Goal: Task Accomplishment & Management: Complete application form

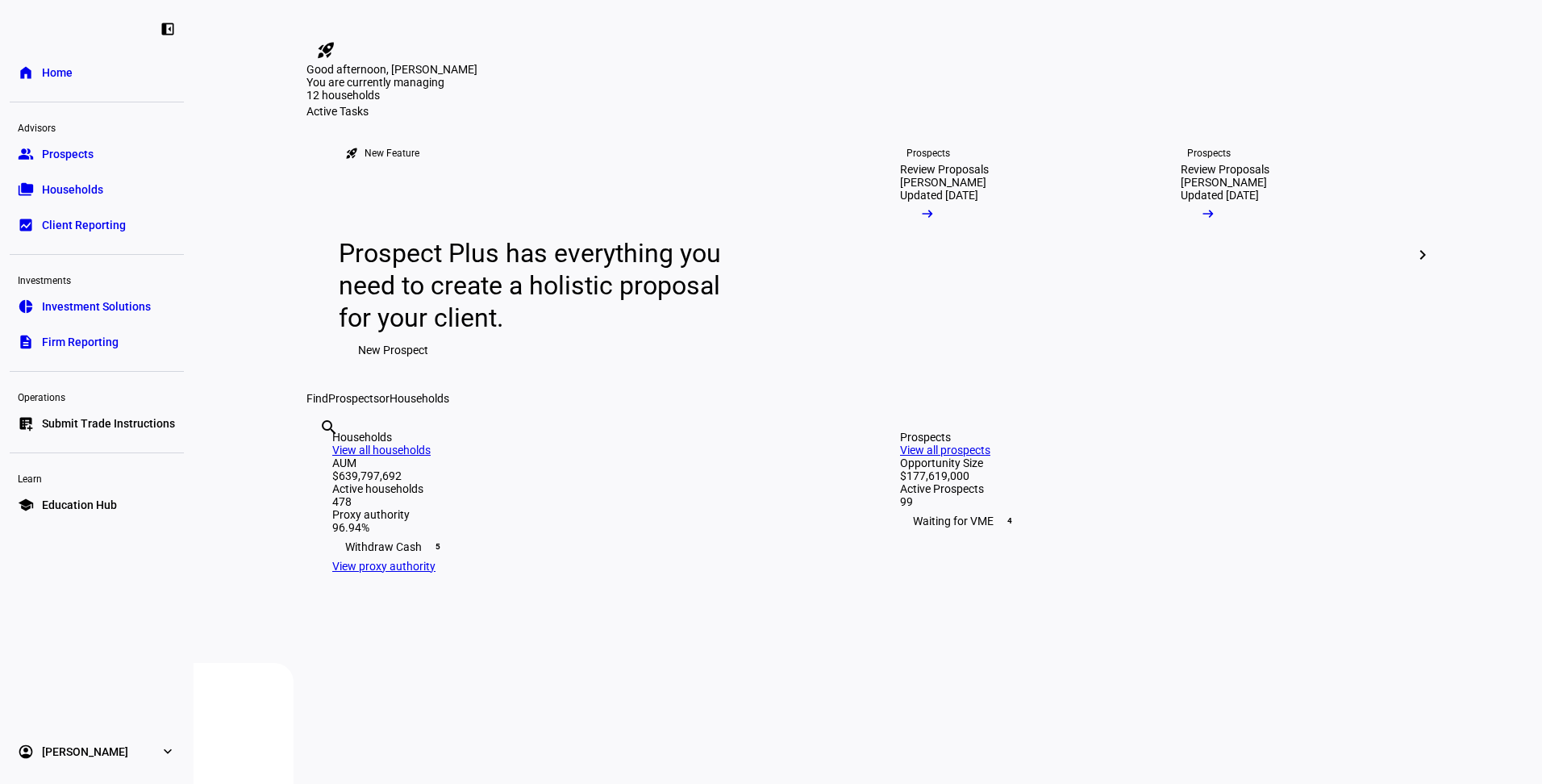
click at [85, 147] on span "Prospects" at bounding box center [67, 154] width 52 height 16
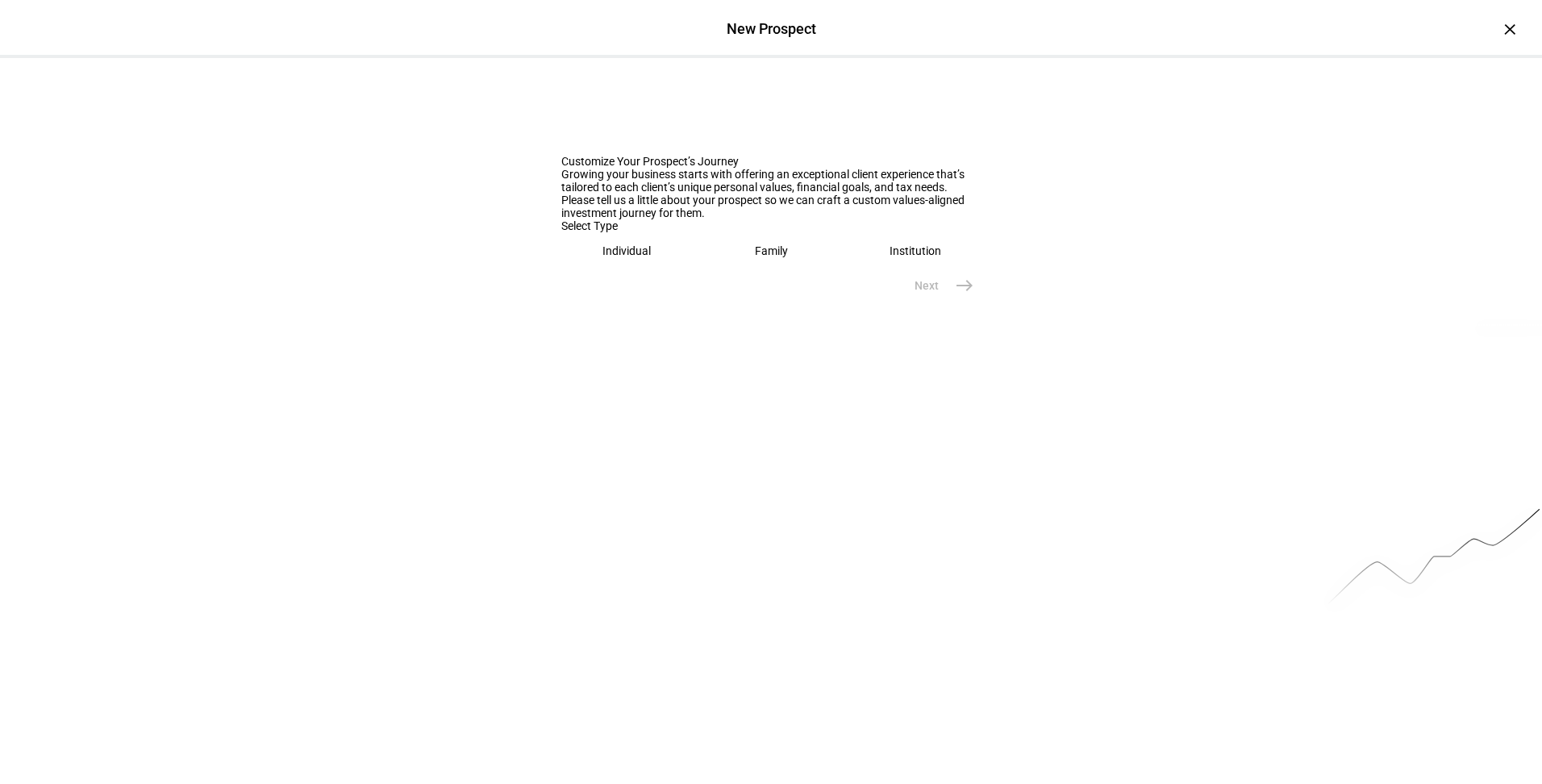
click at [754, 270] on eth-mega-radio-button "Family" at bounding box center [771, 251] width 132 height 37
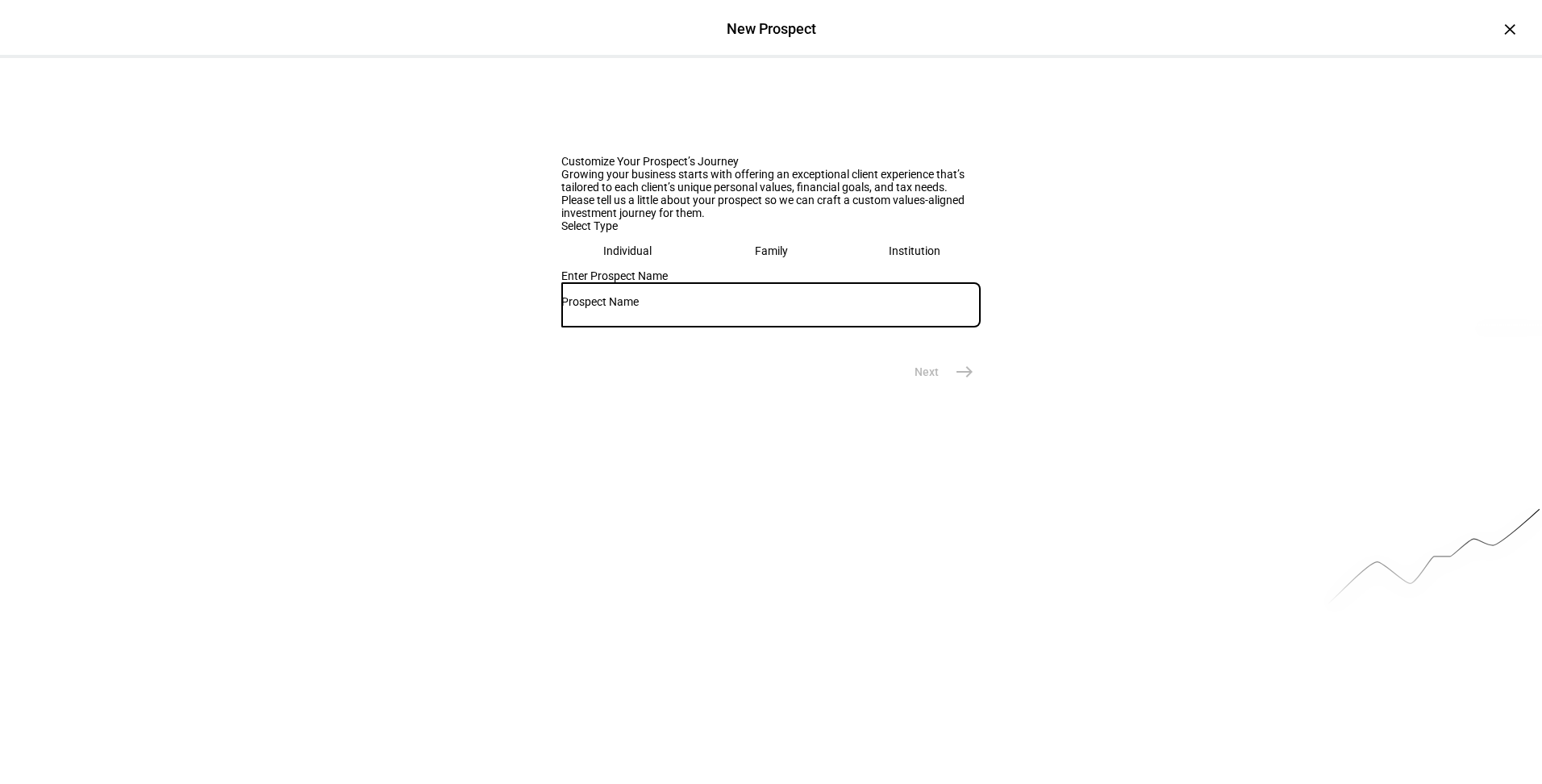
click at [729, 308] on input "text" at bounding box center [771, 301] width 419 height 13
paste input "Ritner-Rosen"
type input "Ritner-Rosen"
click at [948, 388] on span "east" at bounding box center [964, 372] width 32 height 32
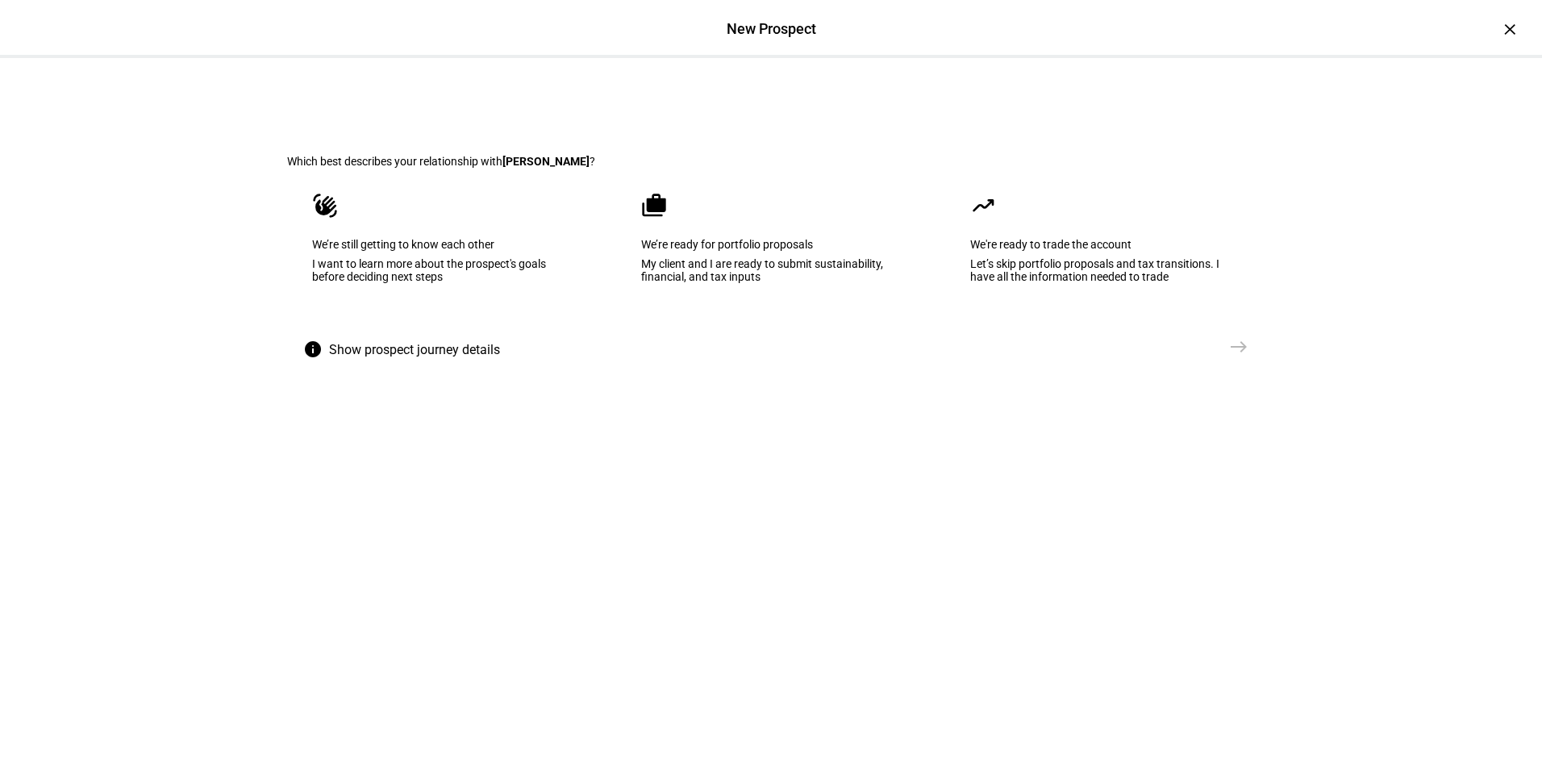
click at [805, 285] on eth-mega-radio-button "cases We’re ready for portfolio proposals My client and I are ready to submit s…" at bounding box center [771, 249] width 310 height 163
click at [1238, 356] on mat-icon "east" at bounding box center [1238, 346] width 20 height 20
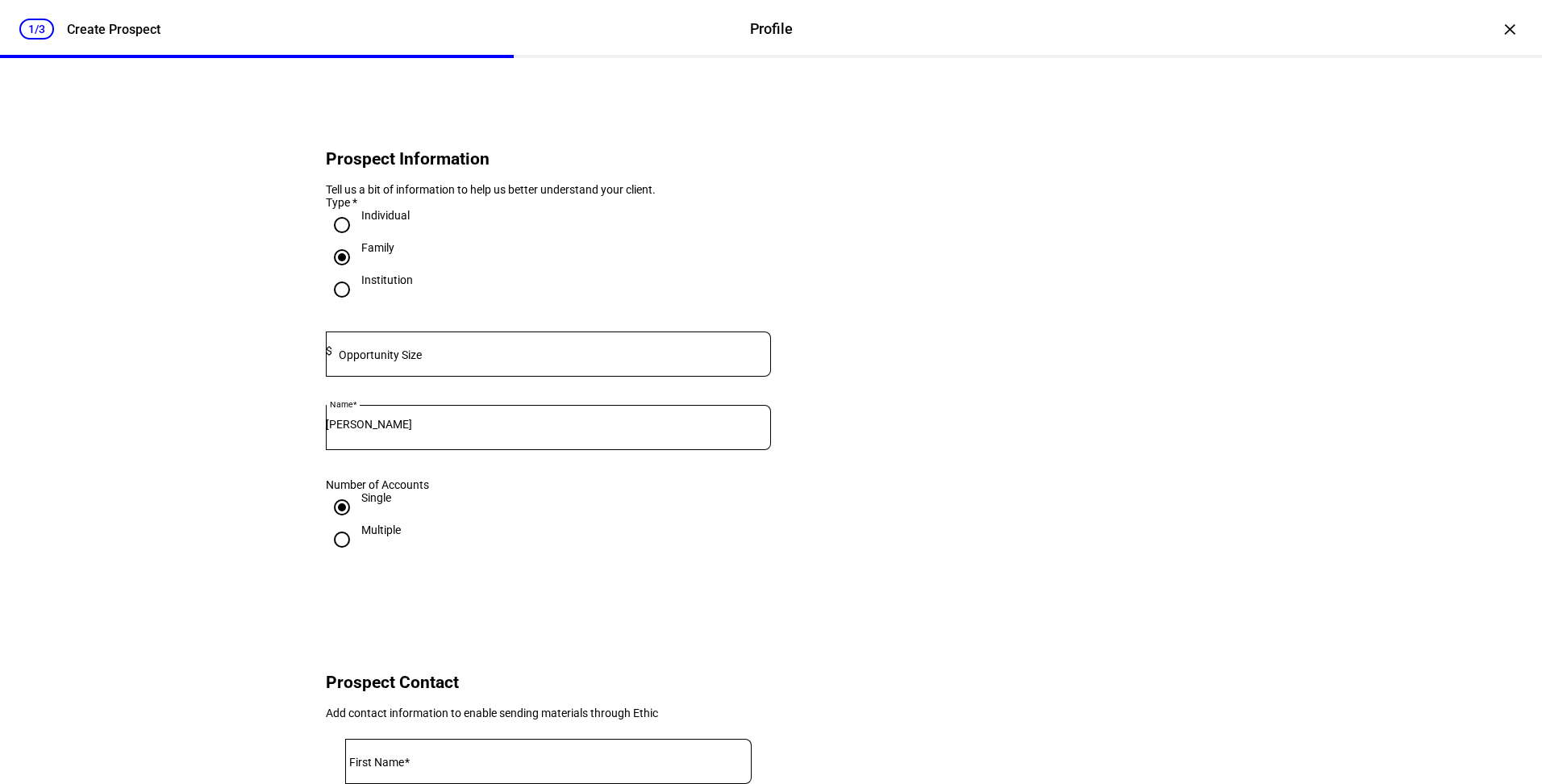
click at [390, 361] on mat-label "Opportunity Size" at bounding box center [380, 355] width 83 height 13
type input "1,740,000"
click at [1236, 483] on eth-form-card "Prospect Information Tell us a bit of information to help us better understand …" at bounding box center [771, 345] width 968 height 497
drag, startPoint x: 1528, startPoint y: 386, endPoint x: 1538, endPoint y: 477, distance: 91.5
click at [1538, 477] on div "1/3 Create Prospect Profile Profile Create Prospect × Prospect Information Tell…" at bounding box center [771, 392] width 1542 height 784
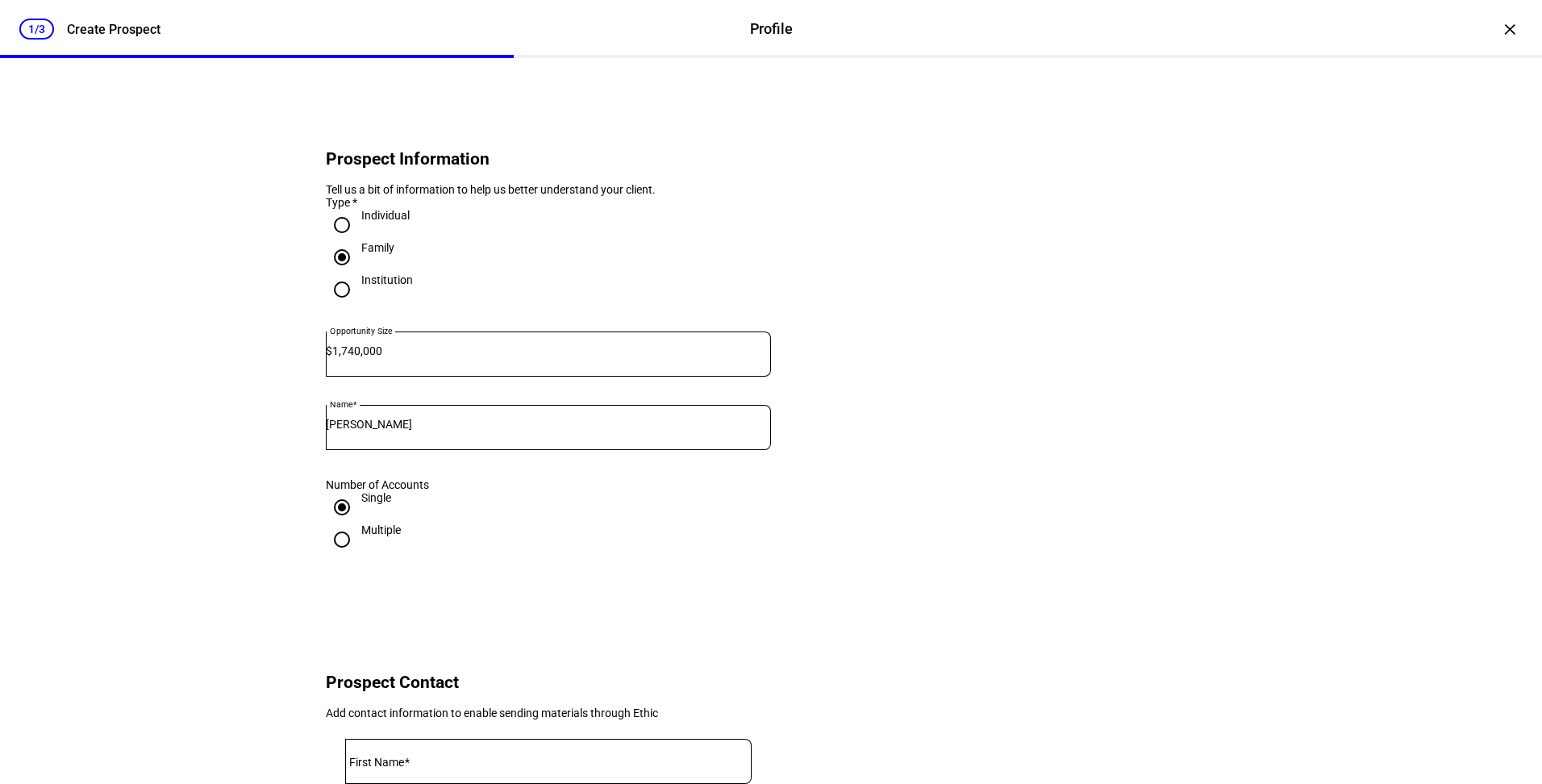
drag, startPoint x: 1538, startPoint y: 477, endPoint x: 1497, endPoint y: 338, distance: 144.9
click at [1484, 346] on div "1/3 Create Prospect Profile Profile Create Prospect × Prospect Information Tell…" at bounding box center [771, 392] width 1542 height 784
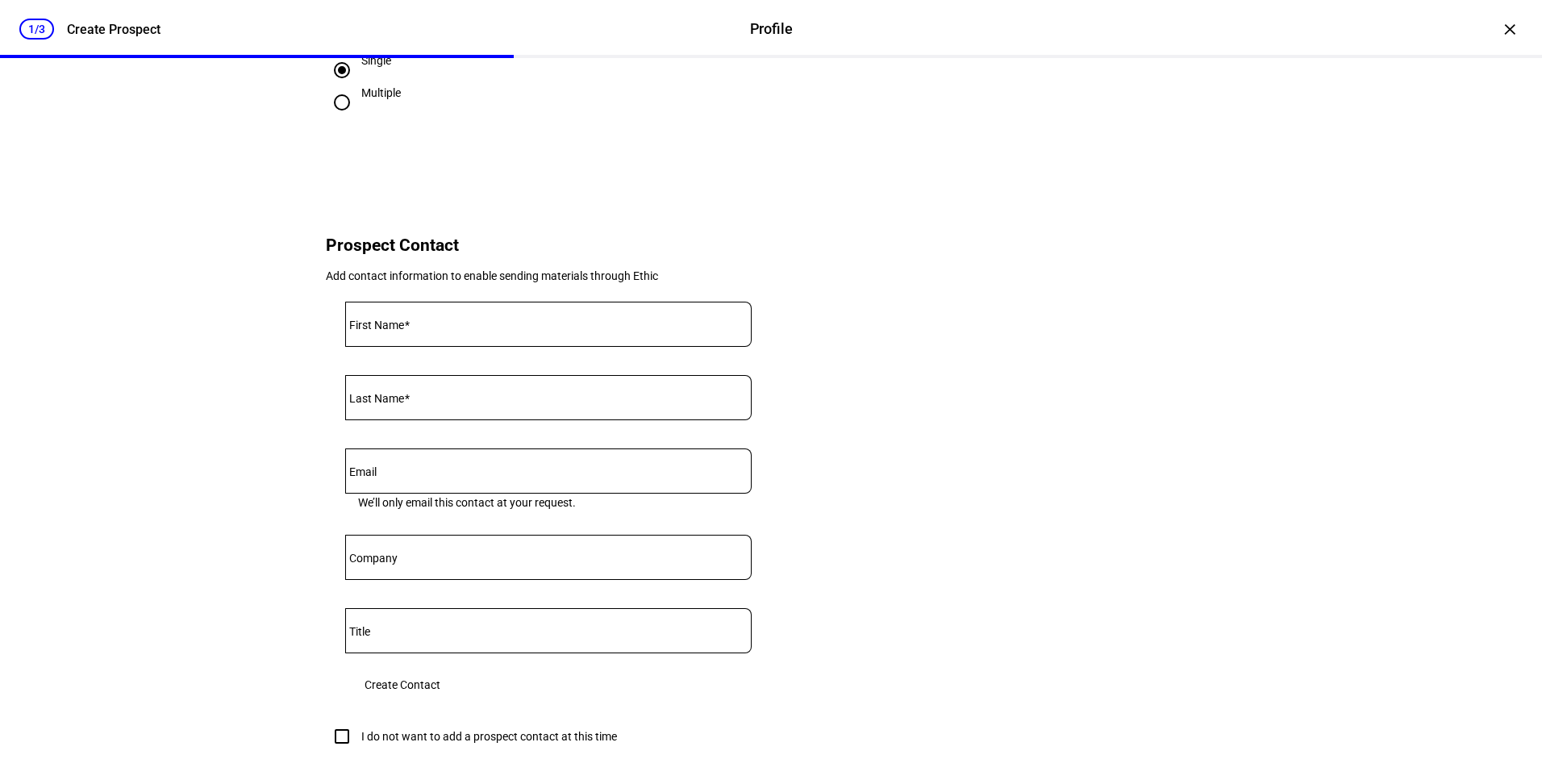
scroll to position [524, 0]
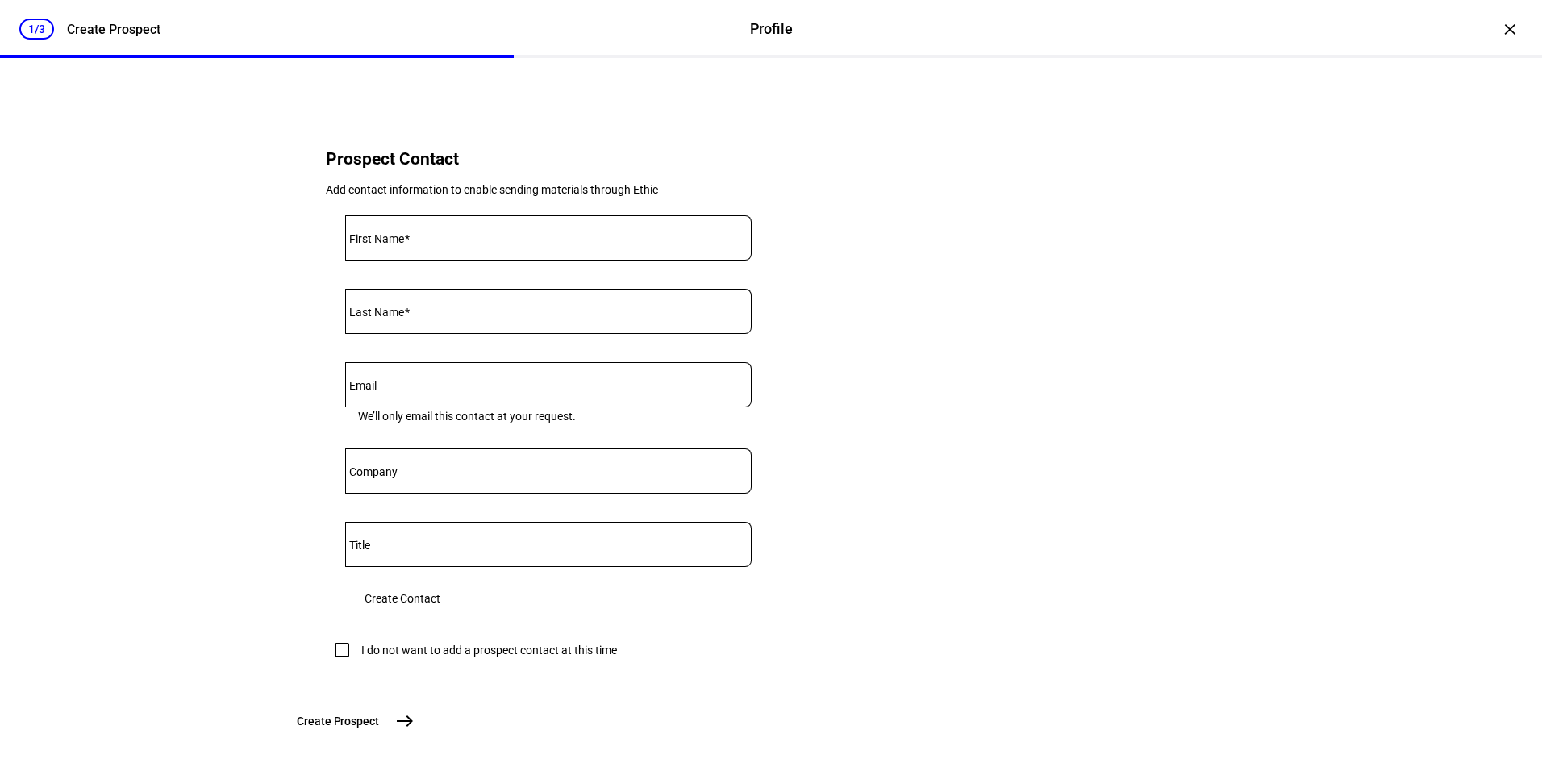
click at [346, 666] on input "I do not want to add a prospect contact at this time" at bounding box center [342, 650] width 32 height 32
checkbox input "true"
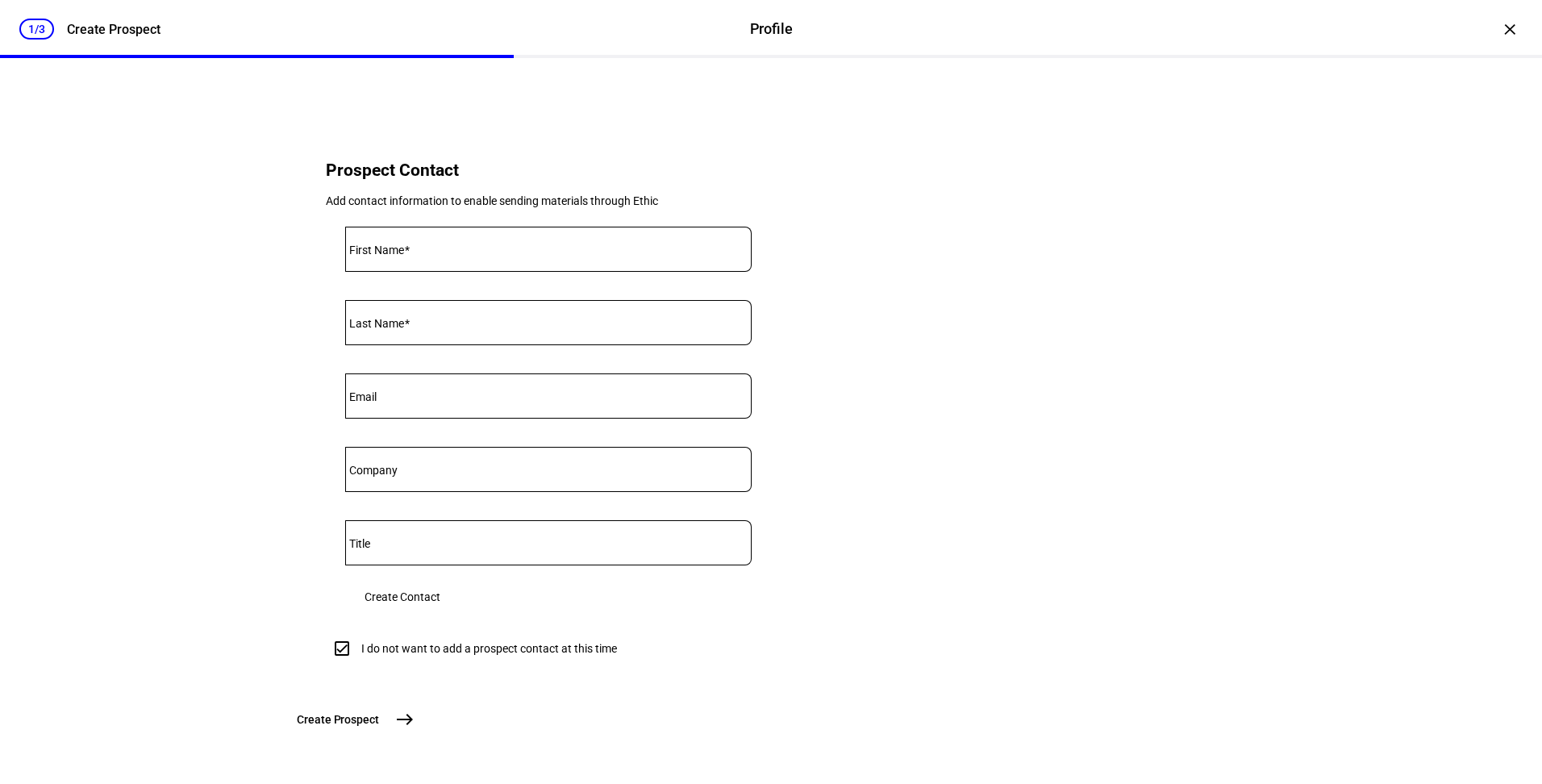
scroll to position [634, 0]
click at [415, 724] on mat-icon "east" at bounding box center [405, 719] width 20 height 20
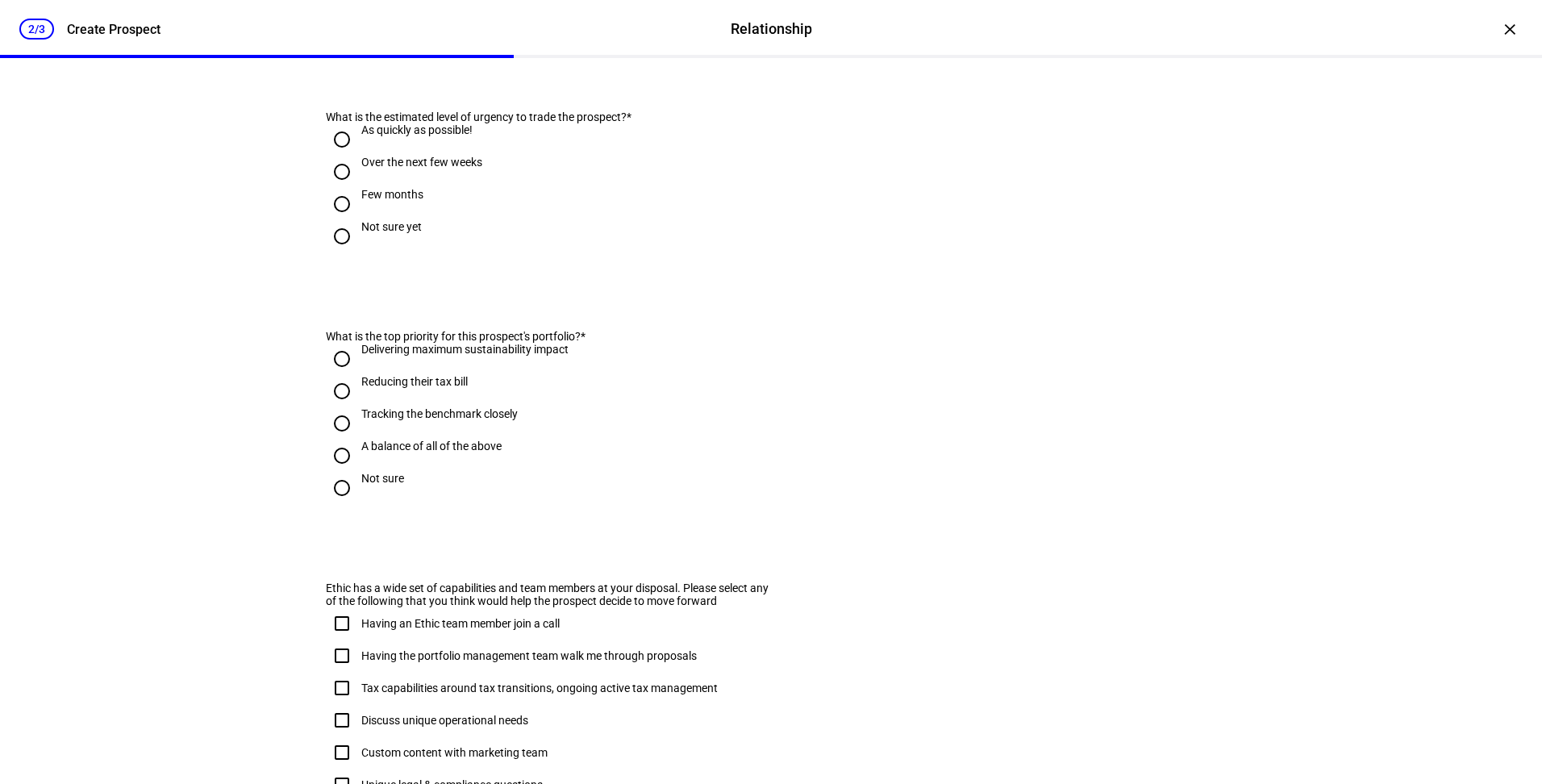
scroll to position [0, 0]
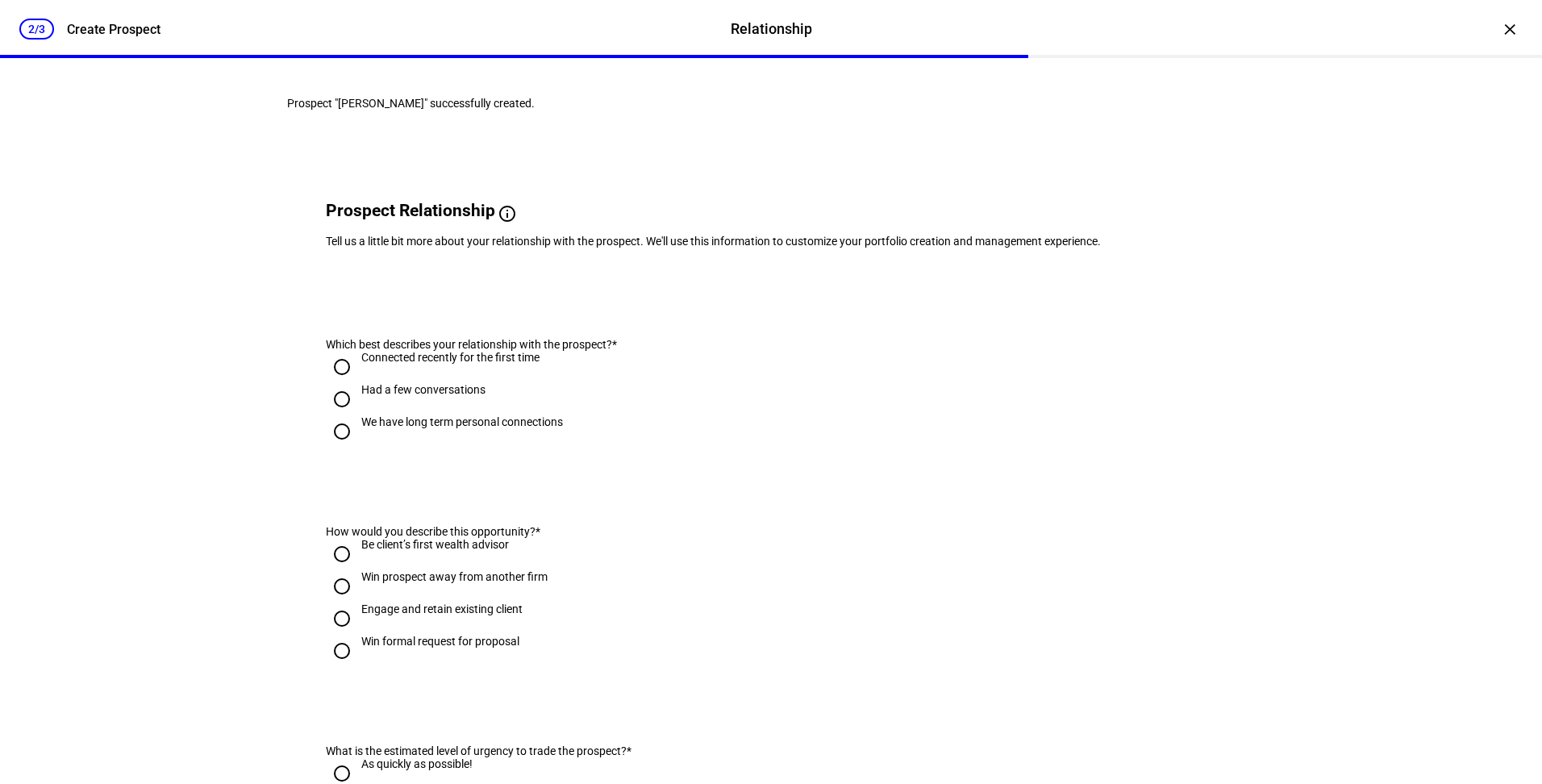
click at [433, 396] on div "Had a few conversations" at bounding box center [424, 389] width 124 height 13
click at [358, 415] on input "Had a few conversations" at bounding box center [342, 400] width 32 height 32
radio input "true"
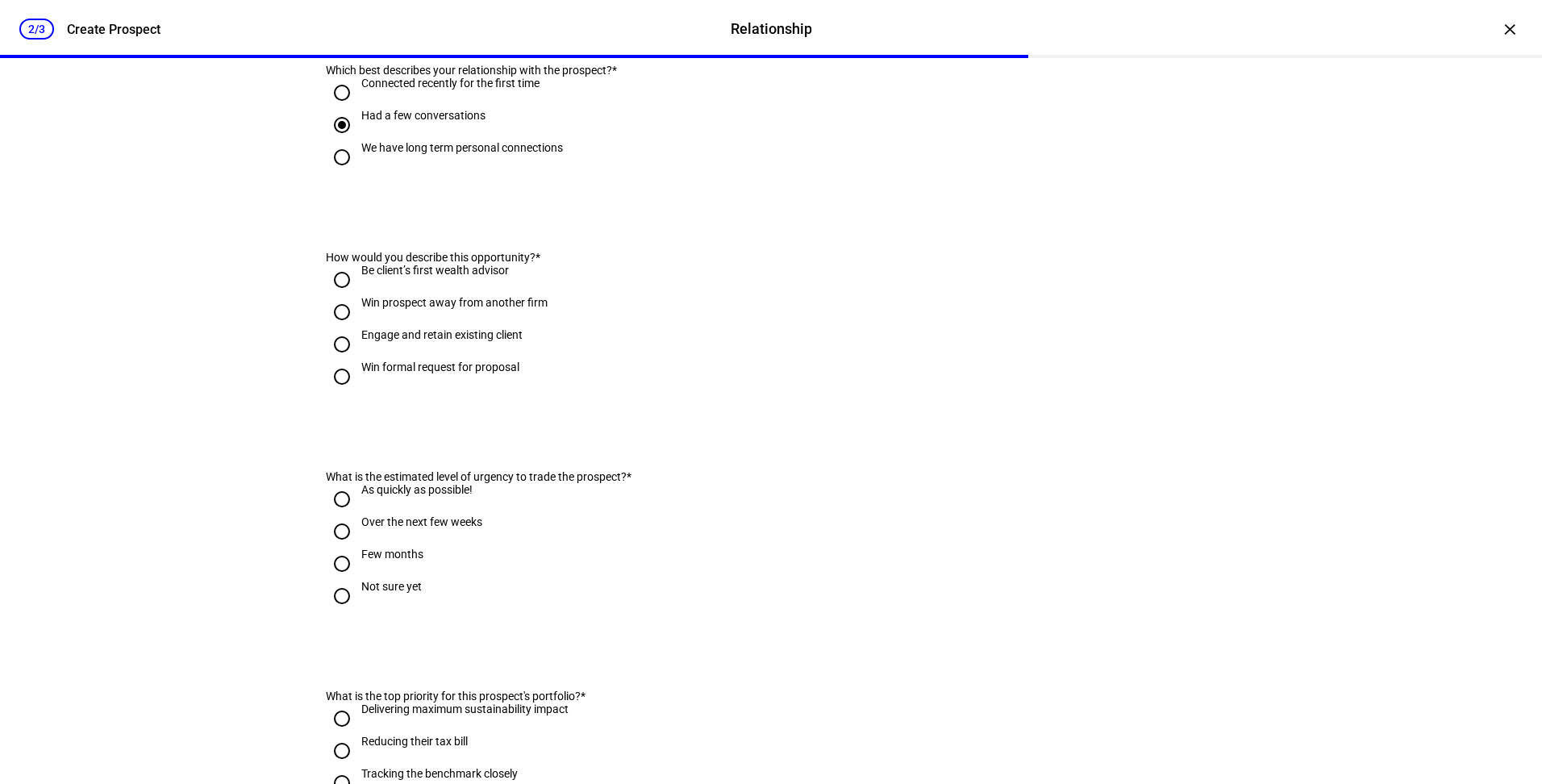
scroll to position [292, 0]
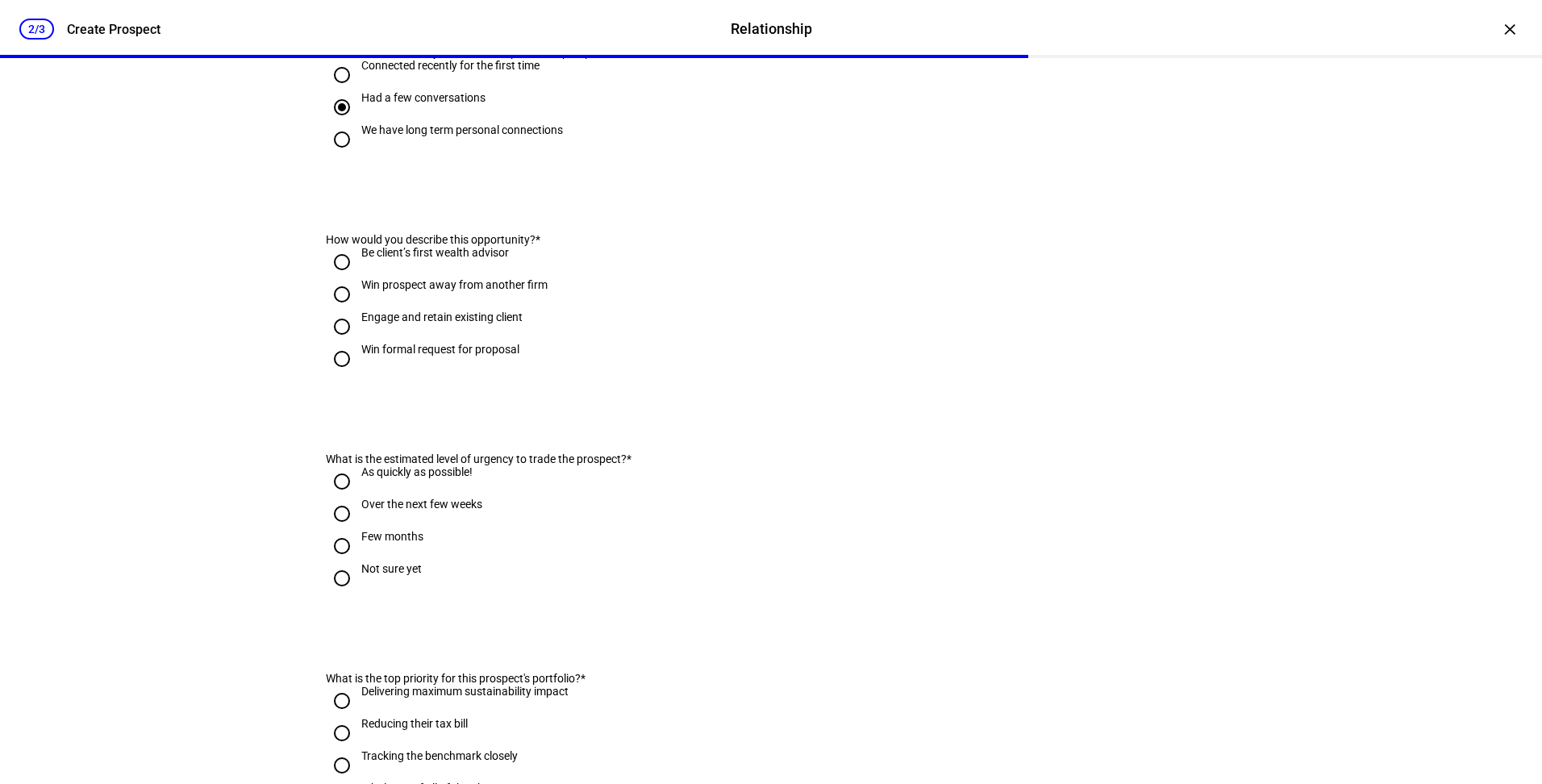
click at [401, 323] on div "Engage and retain existing client" at bounding box center [442, 316] width 162 height 13
click at [358, 343] on input "Engage and retain existing client" at bounding box center [342, 327] width 32 height 32
radio input "true"
click at [498, 291] on div "Win prospect away from another firm" at bounding box center [454, 284] width 186 height 13
click at [358, 310] on input "Win prospect away from another firm" at bounding box center [342, 294] width 32 height 32
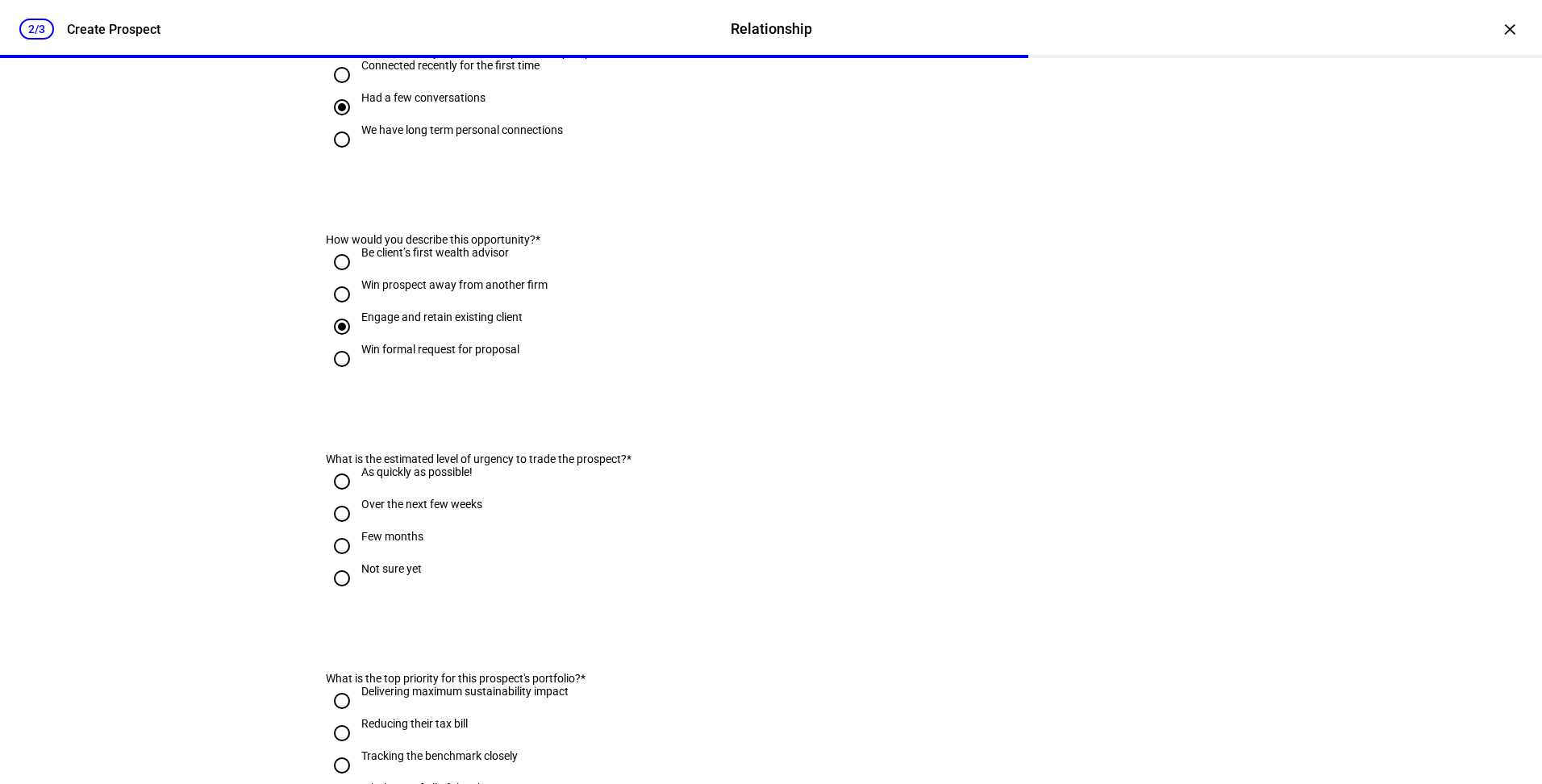
radio input "true"
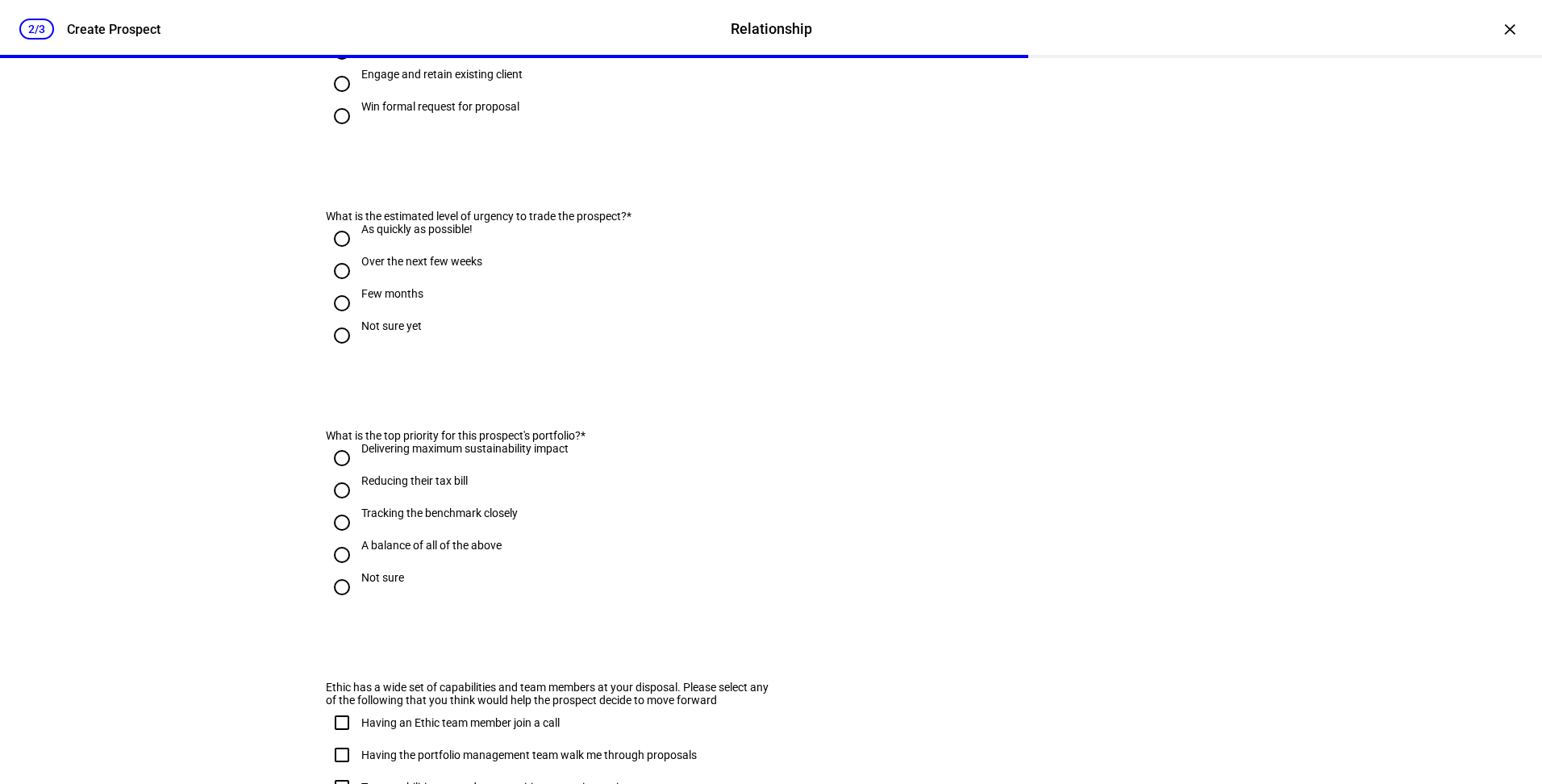
scroll to position [581, 0]
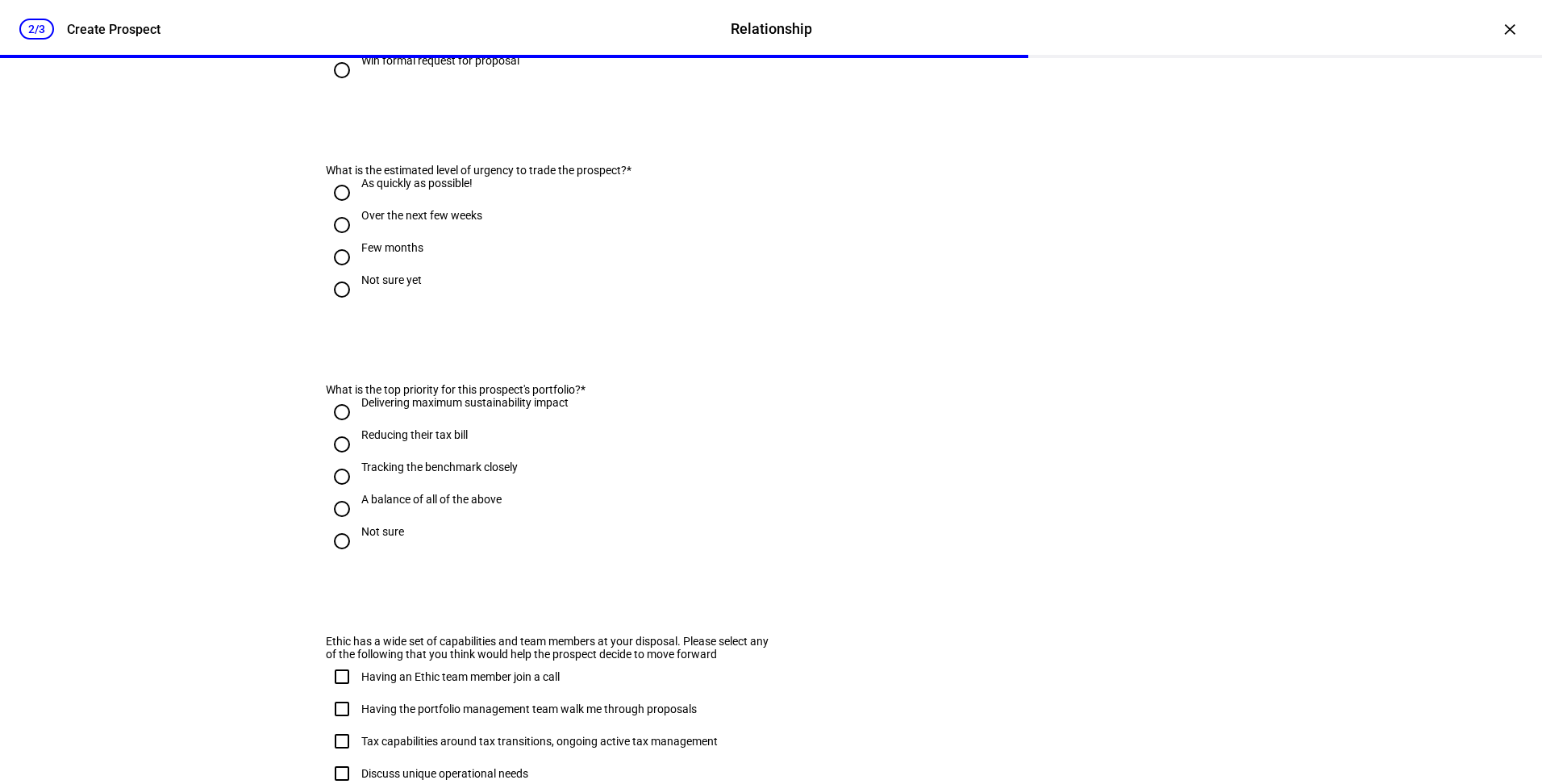
click at [441, 190] on div "As quickly as possible!" at bounding box center [417, 183] width 111 height 13
click at [358, 209] on input "As quickly as possible!" at bounding box center [342, 193] width 32 height 32
radio input "true"
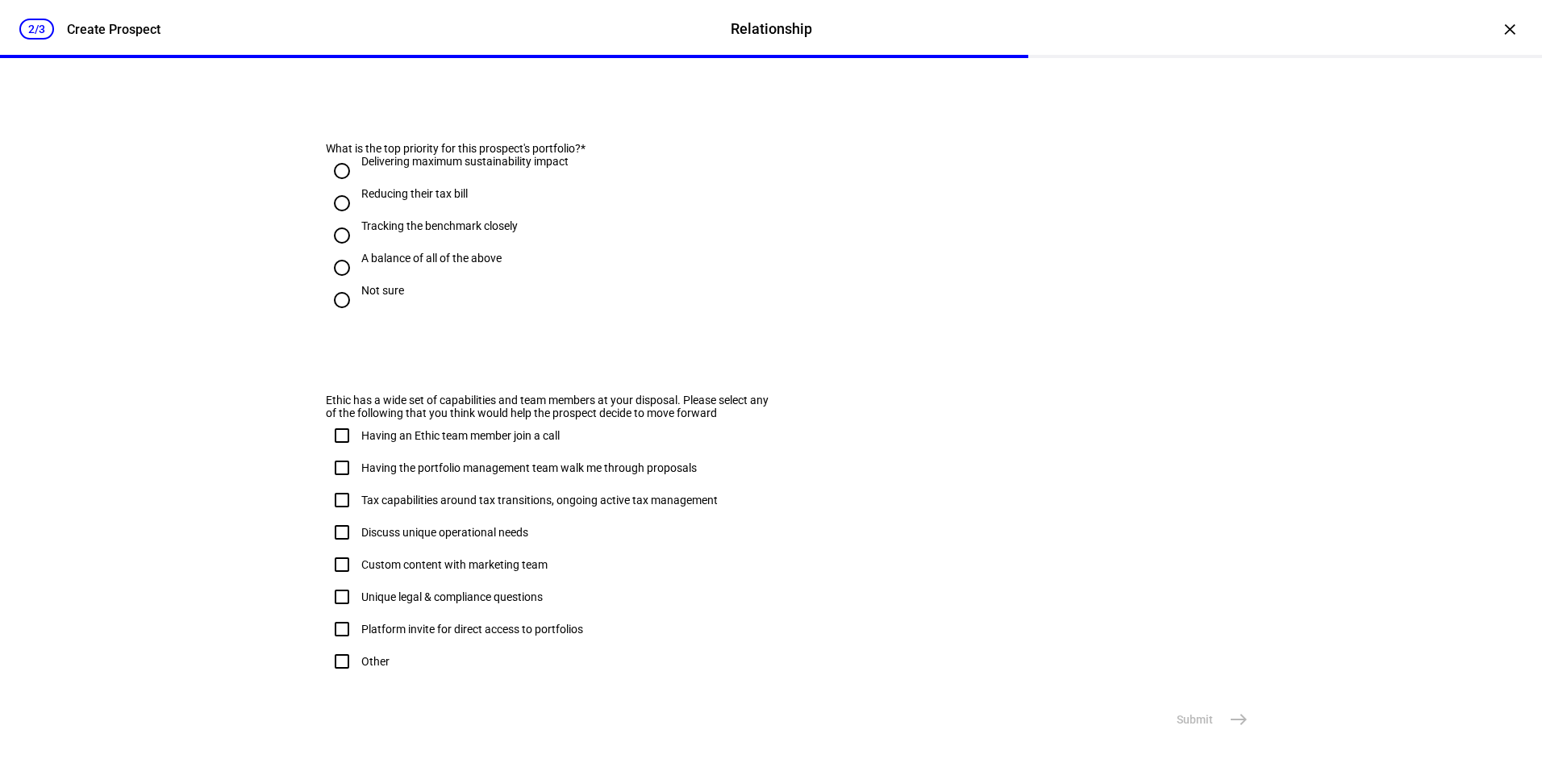
scroll to position [907, 0]
click at [397, 252] on div "A balance of all of the above" at bounding box center [431, 258] width 140 height 13
click at [358, 252] on input "A balance of all of the above" at bounding box center [342, 268] width 32 height 32
radio input "true"
click at [1232, 720] on mat-icon "east" at bounding box center [1238, 719] width 20 height 20
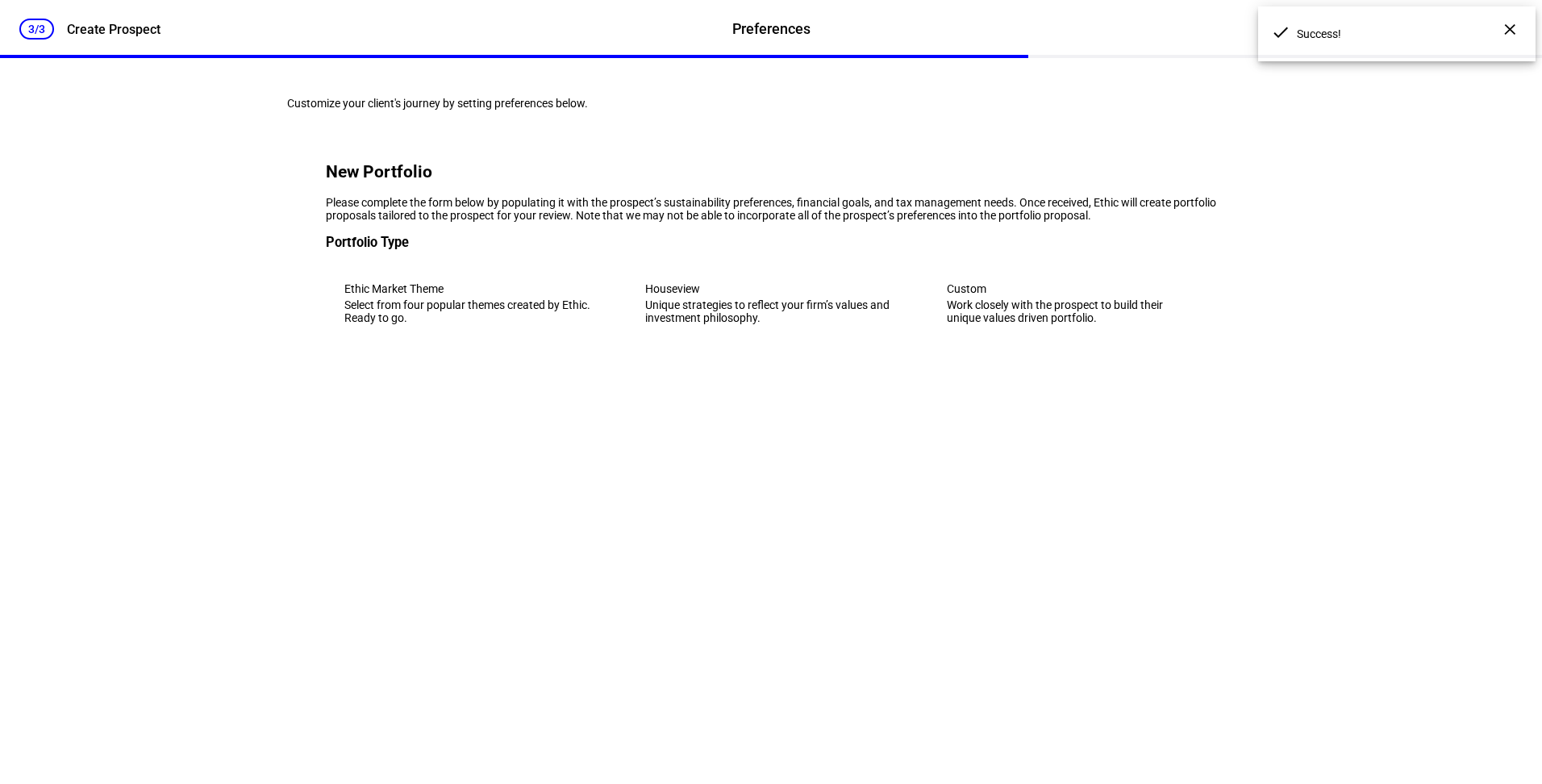
scroll to position [0, 0]
click at [741, 324] on div "Unique strategies to reflect your firm’s values and investment philosophy." at bounding box center [771, 311] width 251 height 26
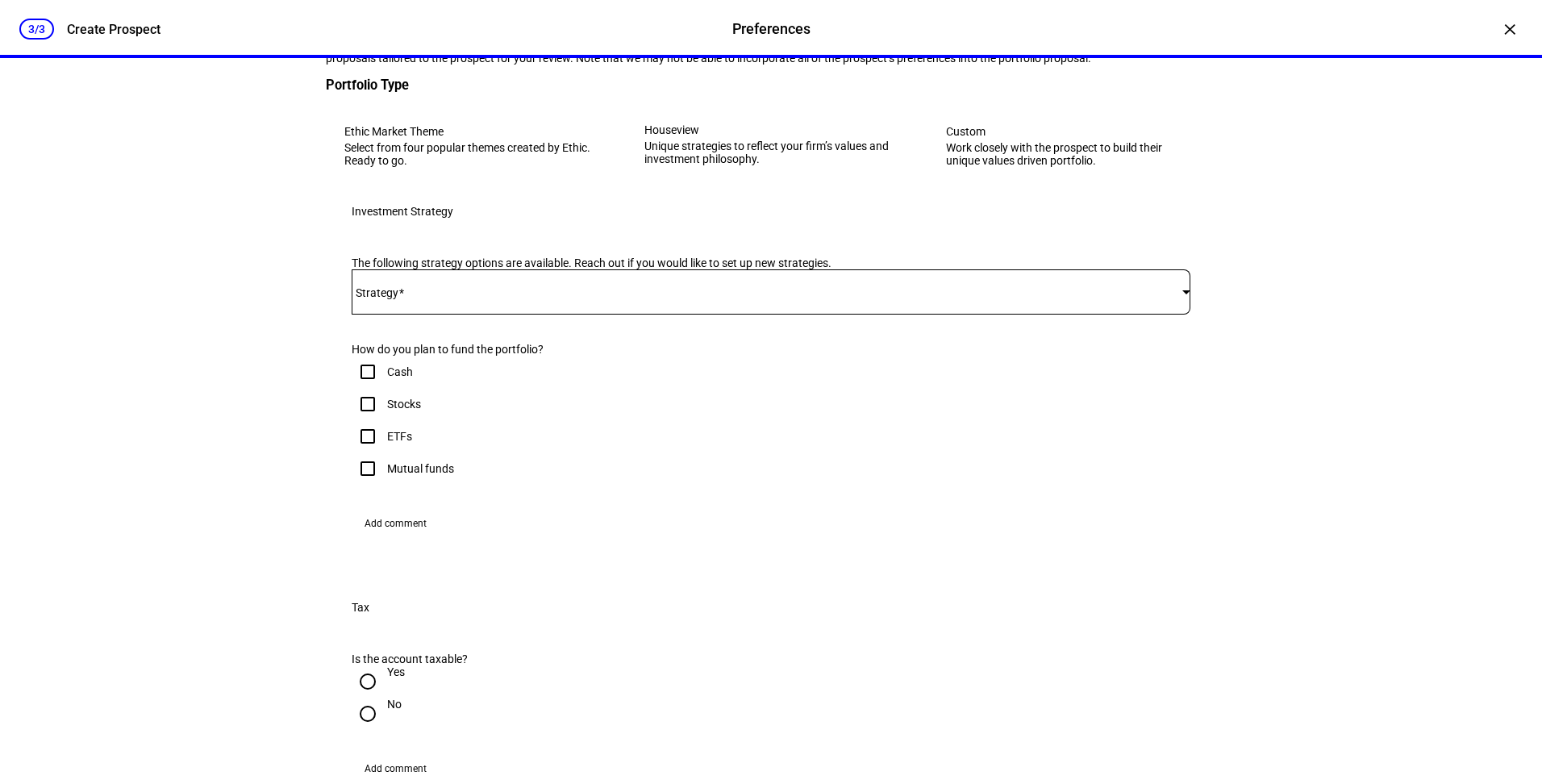
scroll to position [337, 0]
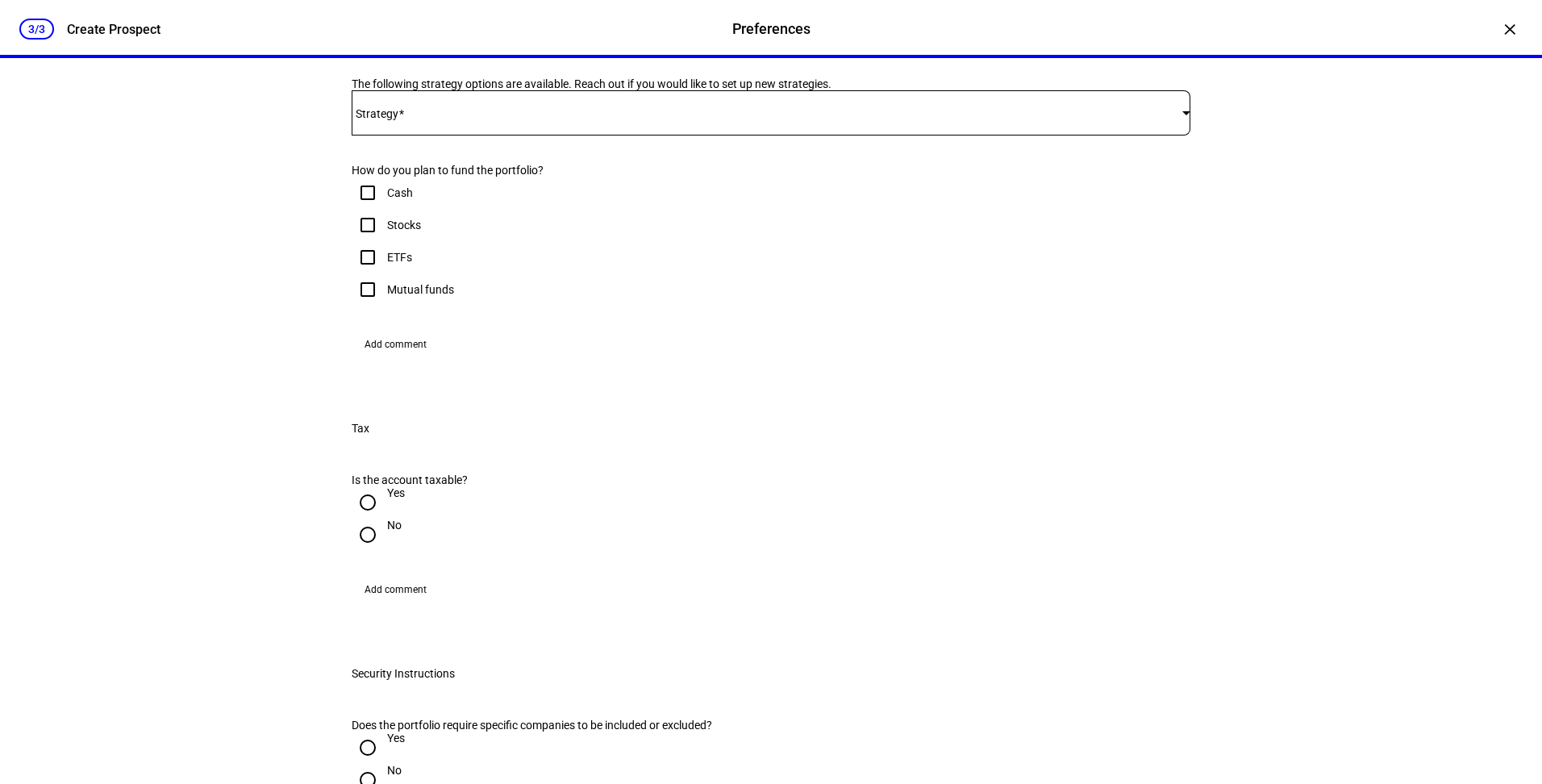
click at [373, 241] on input "Stocks" at bounding box center [368, 225] width 32 height 32
checkbox input "true"
click at [678, 119] on span at bounding box center [767, 112] width 831 height 13
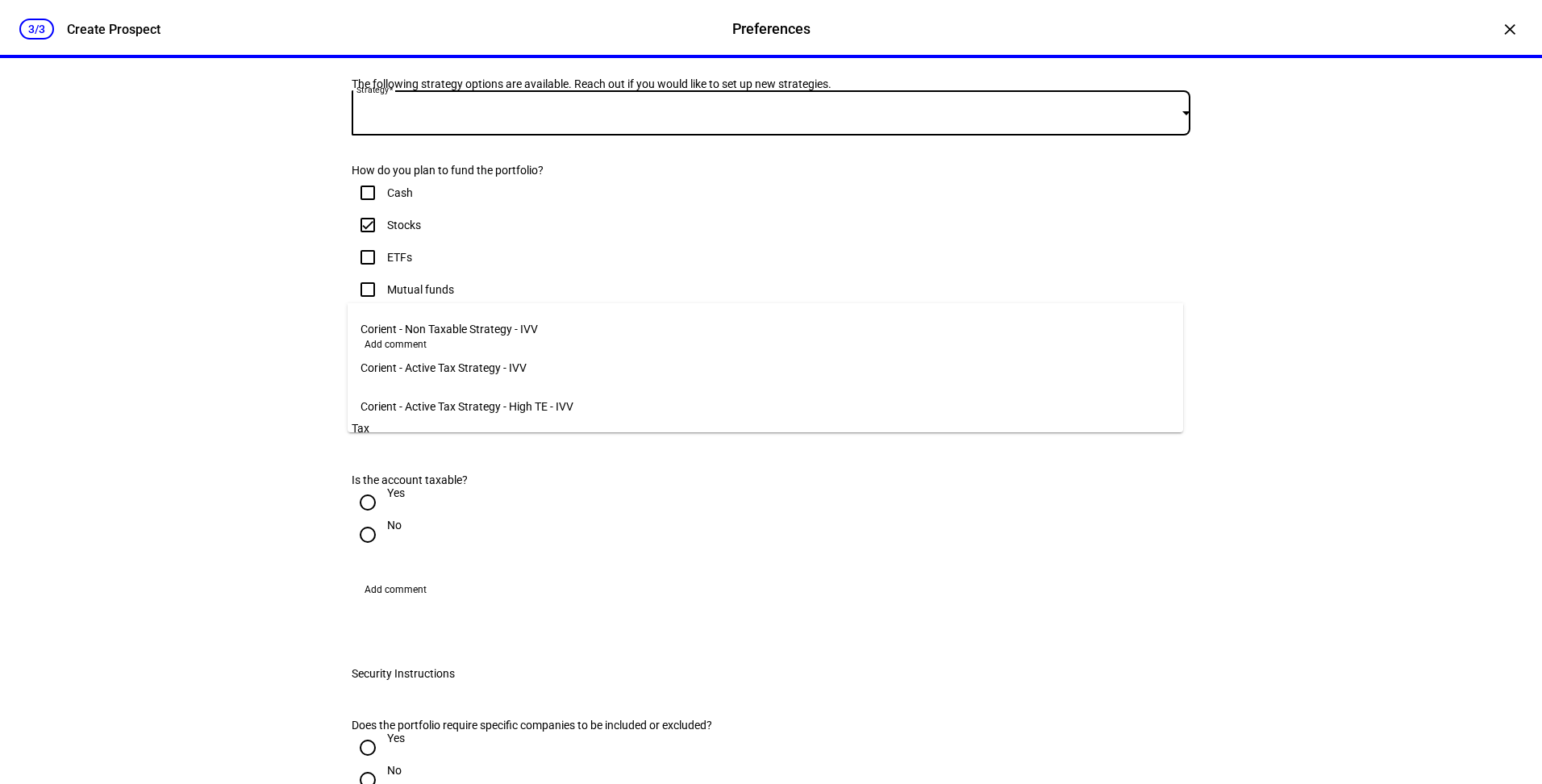
click at [566, 409] on mat-option "Corient - Active Tax Strategy - High TE - IVV" at bounding box center [765, 406] width 836 height 39
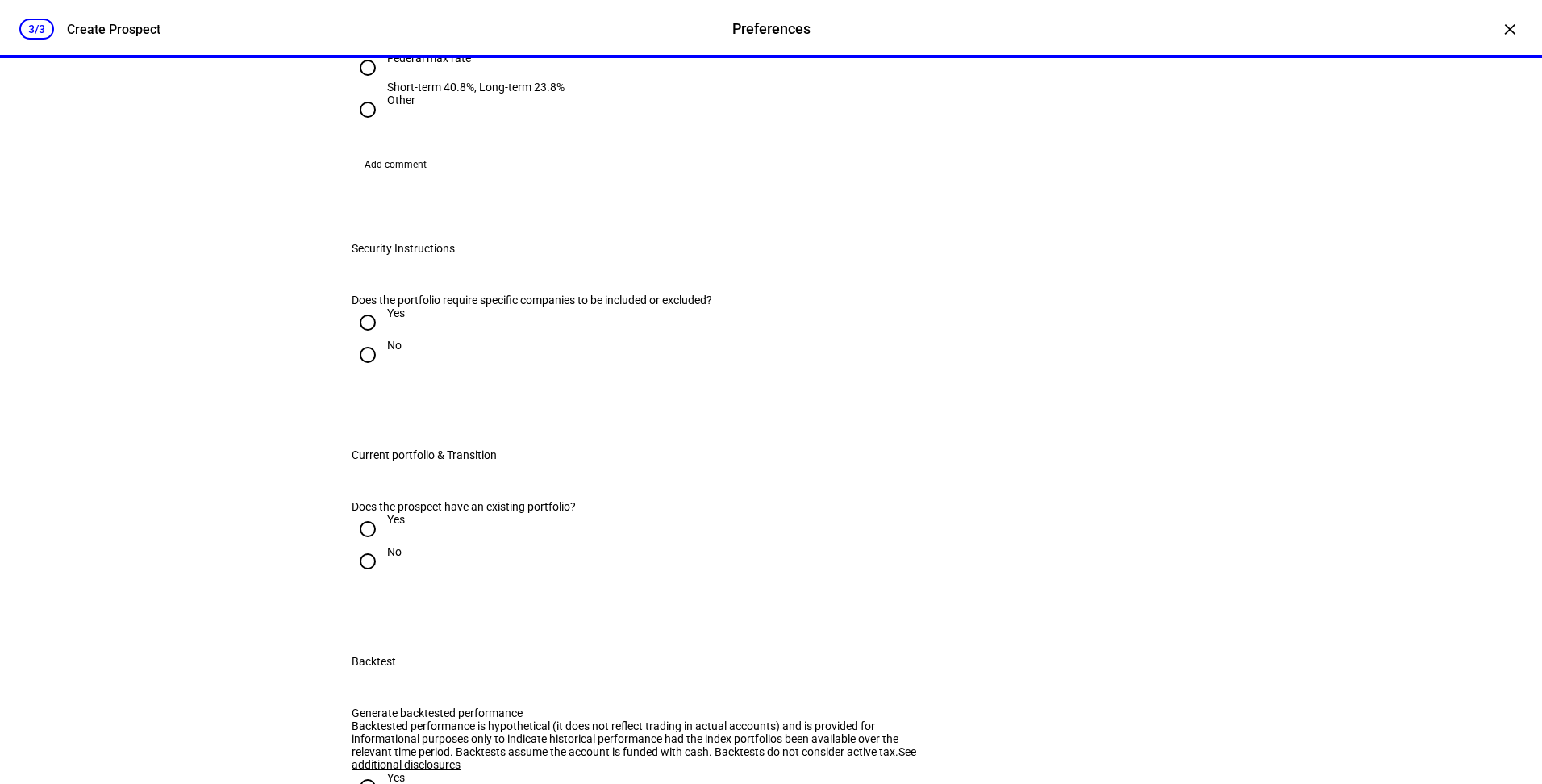
scroll to position [828, 0]
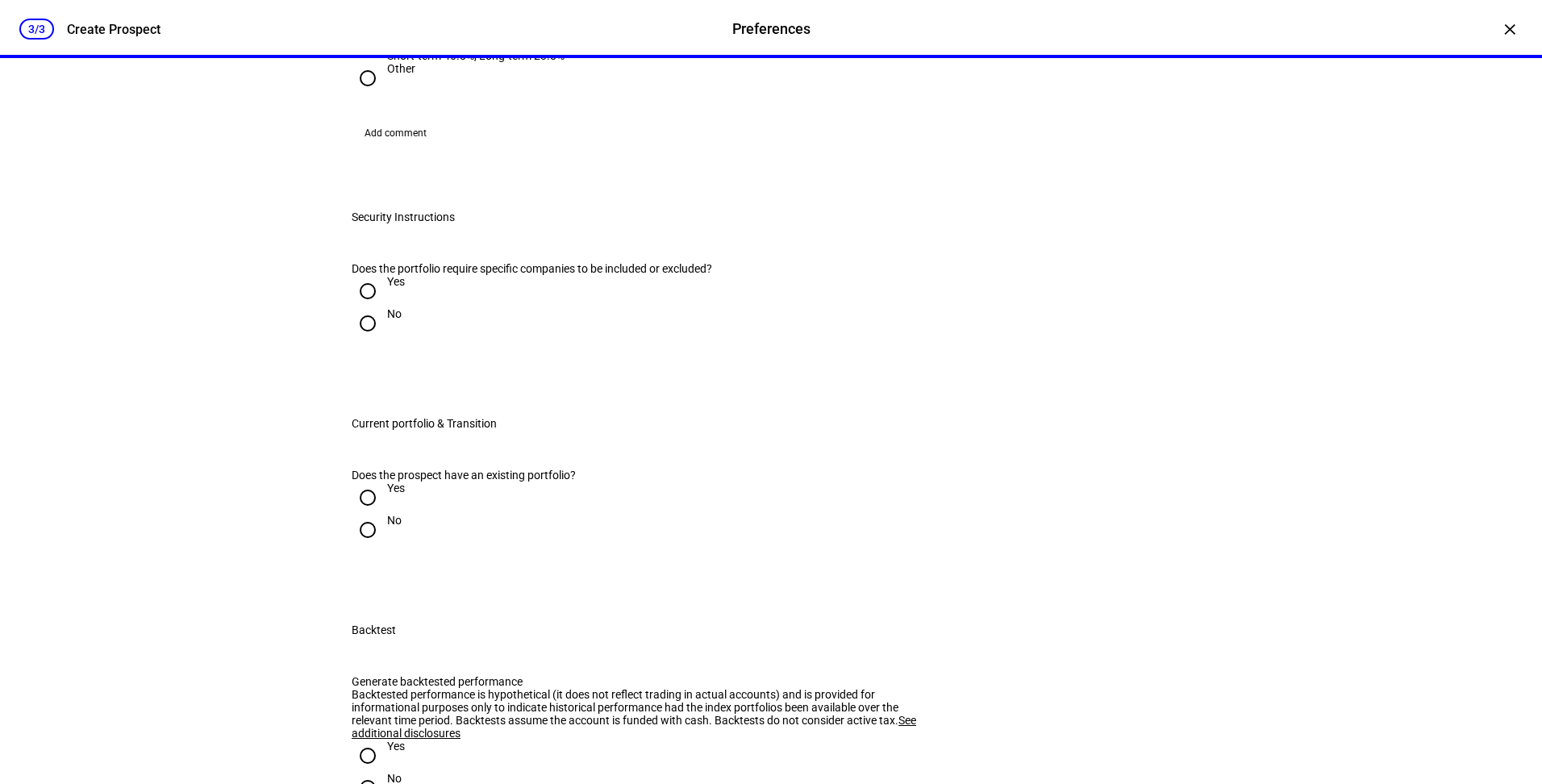
click at [391, 33] on div "Federal max rate" at bounding box center [475, 26] width 178 height 13
click at [384, 53] on input "Federal max rate Short-term 40.8%, Long-term 23.8%" at bounding box center [368, 37] width 32 height 32
radio input "true"
click at [368, 339] on input "No" at bounding box center [368, 323] width 32 height 32
radio input "true"
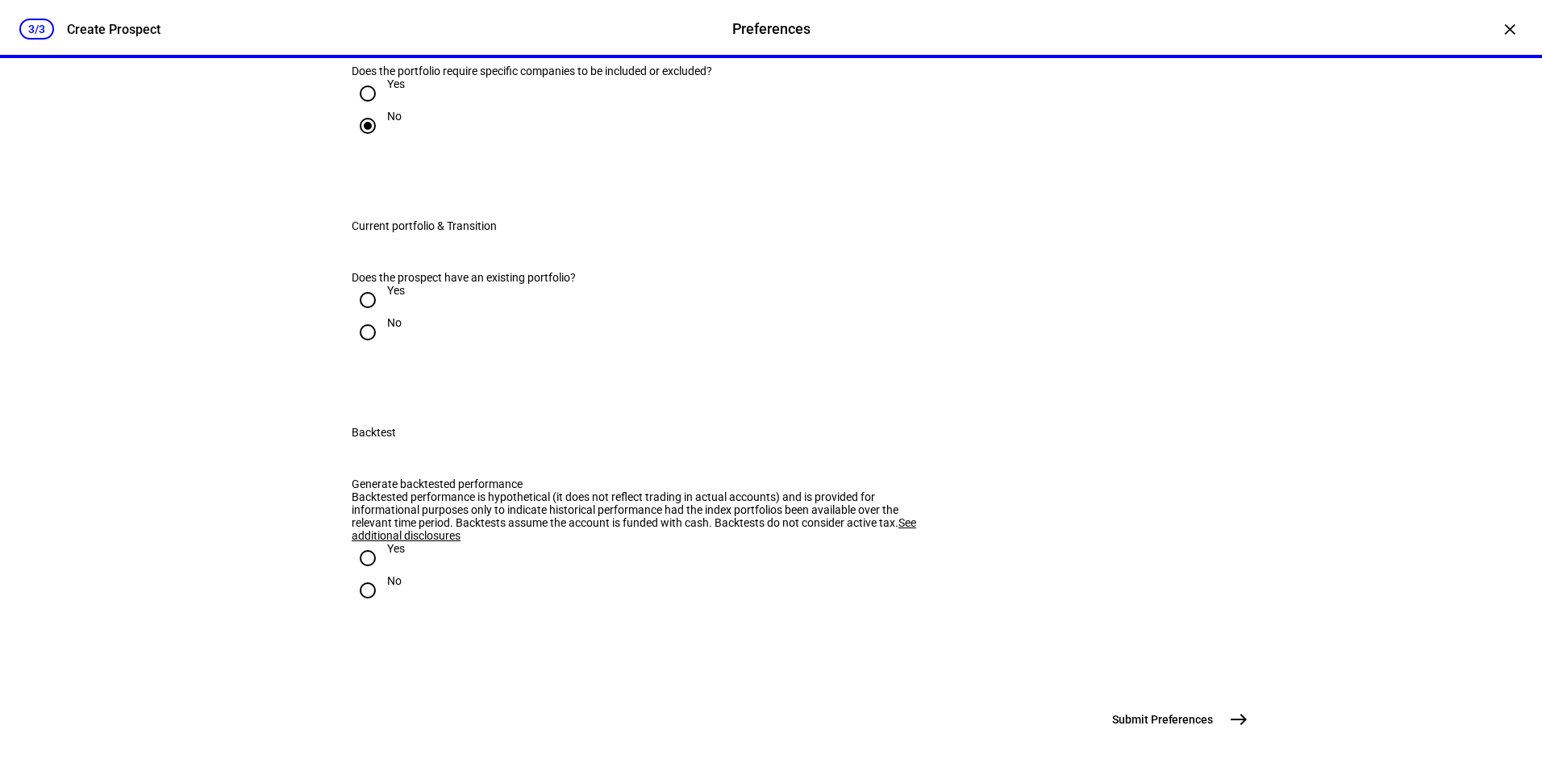
scroll to position [1308, 0]
click at [387, 297] on div "Yes" at bounding box center [395, 290] width 18 height 13
click at [382, 316] on input "Yes" at bounding box center [368, 300] width 32 height 32
radio input "true"
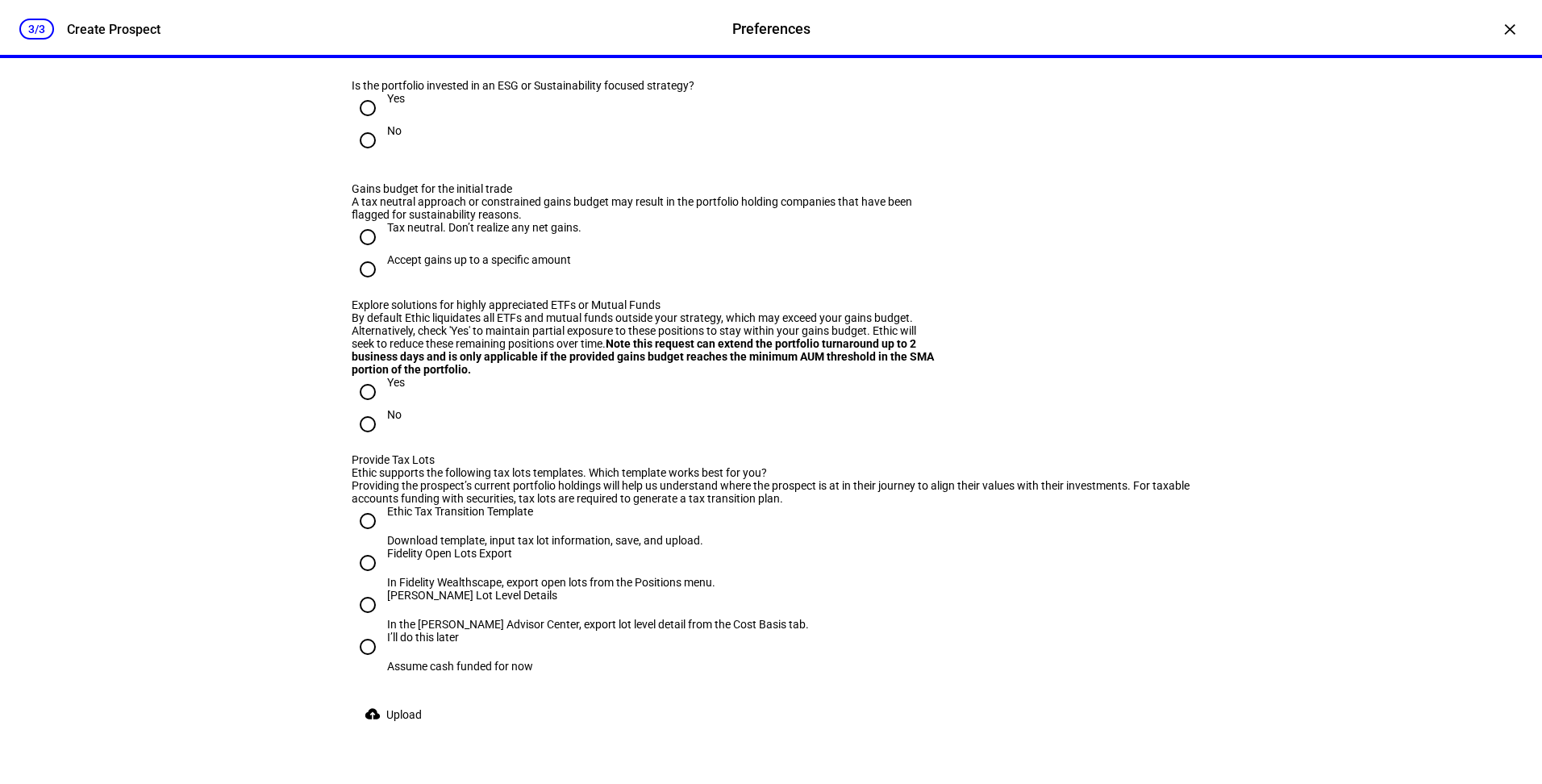
click at [375, 156] on input "No" at bounding box center [368, 140] width 32 height 32
radio input "true"
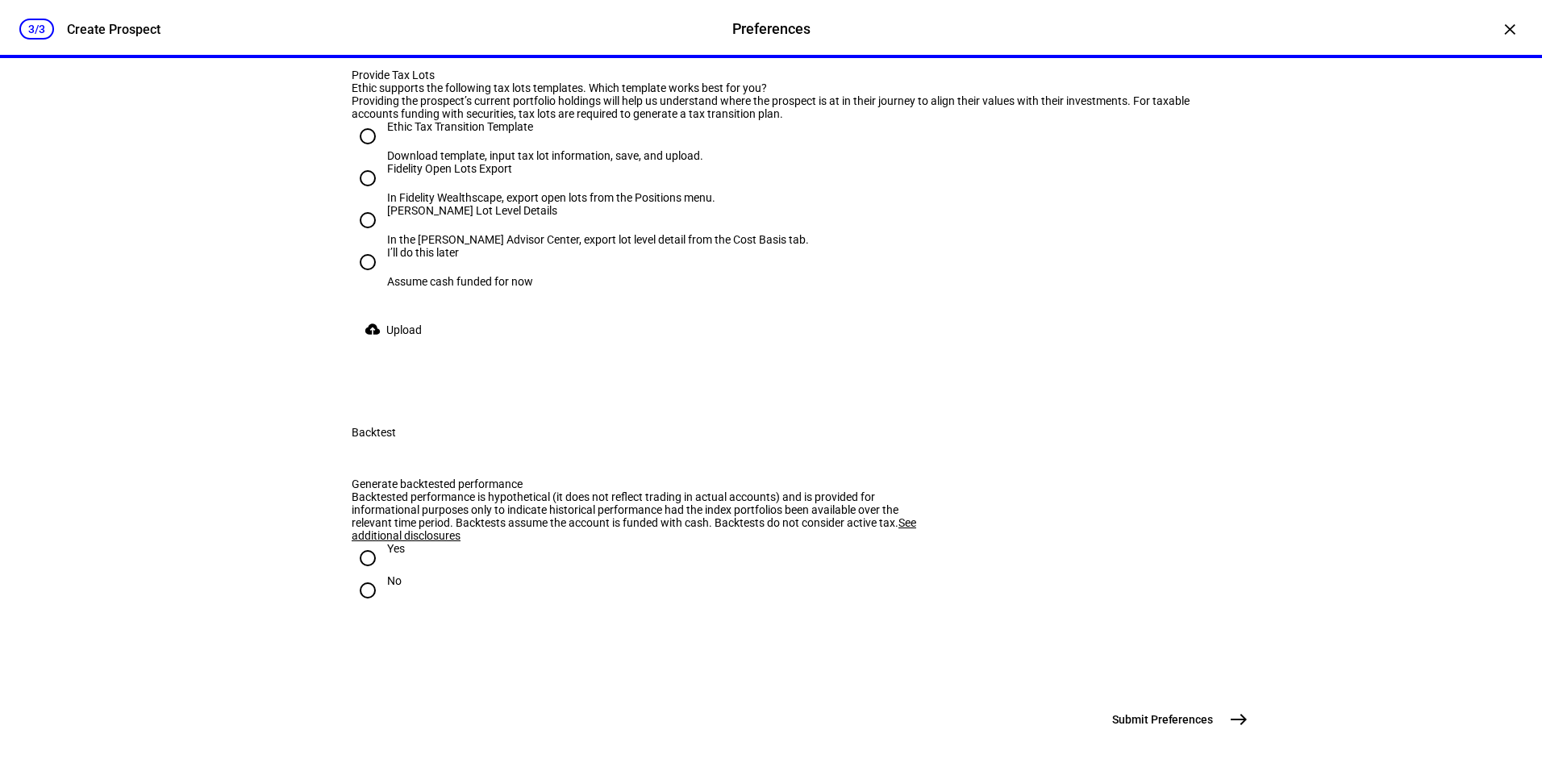
scroll to position [1792, 0]
radio input "true"
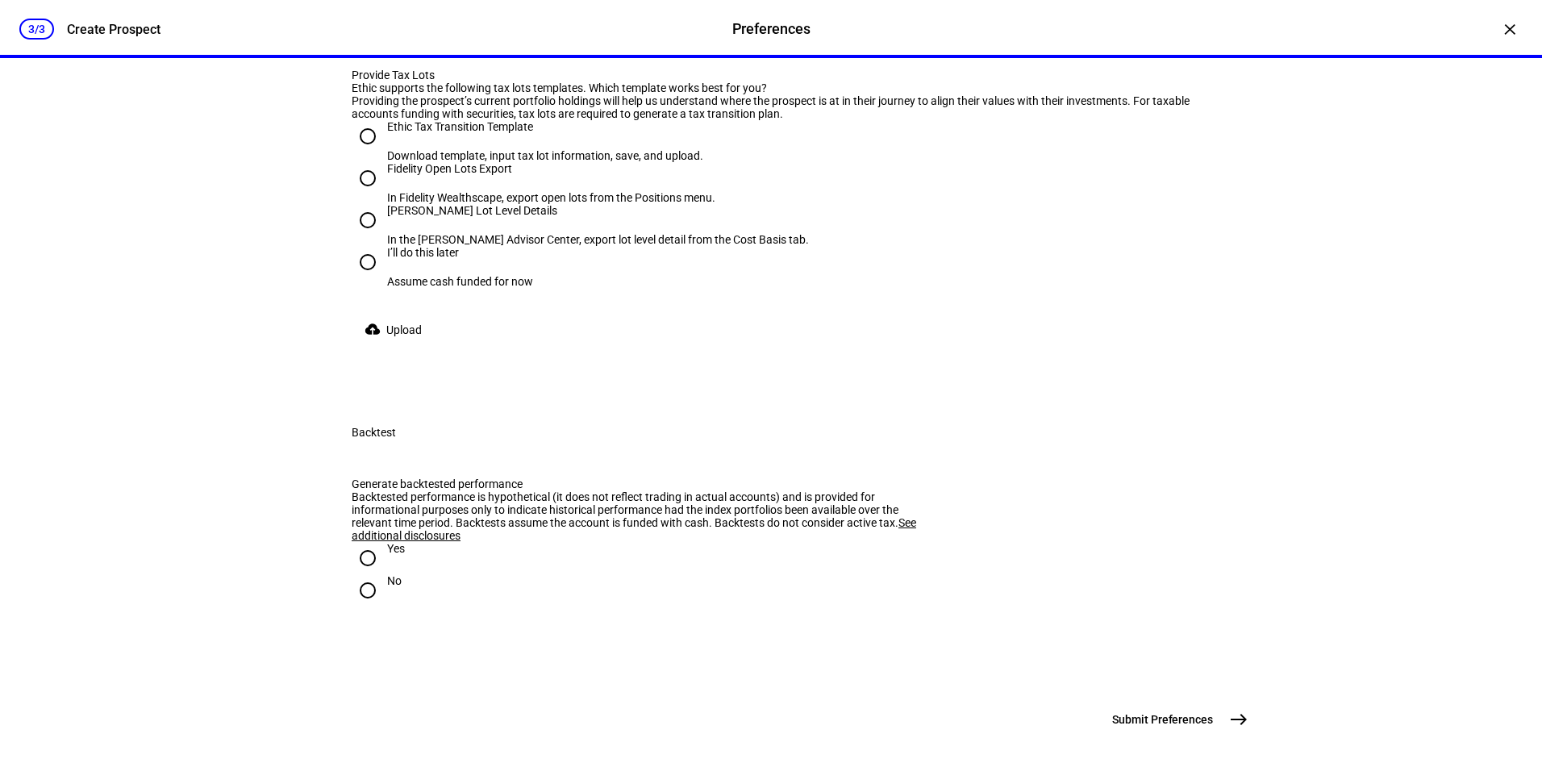
scroll to position [1884, 0]
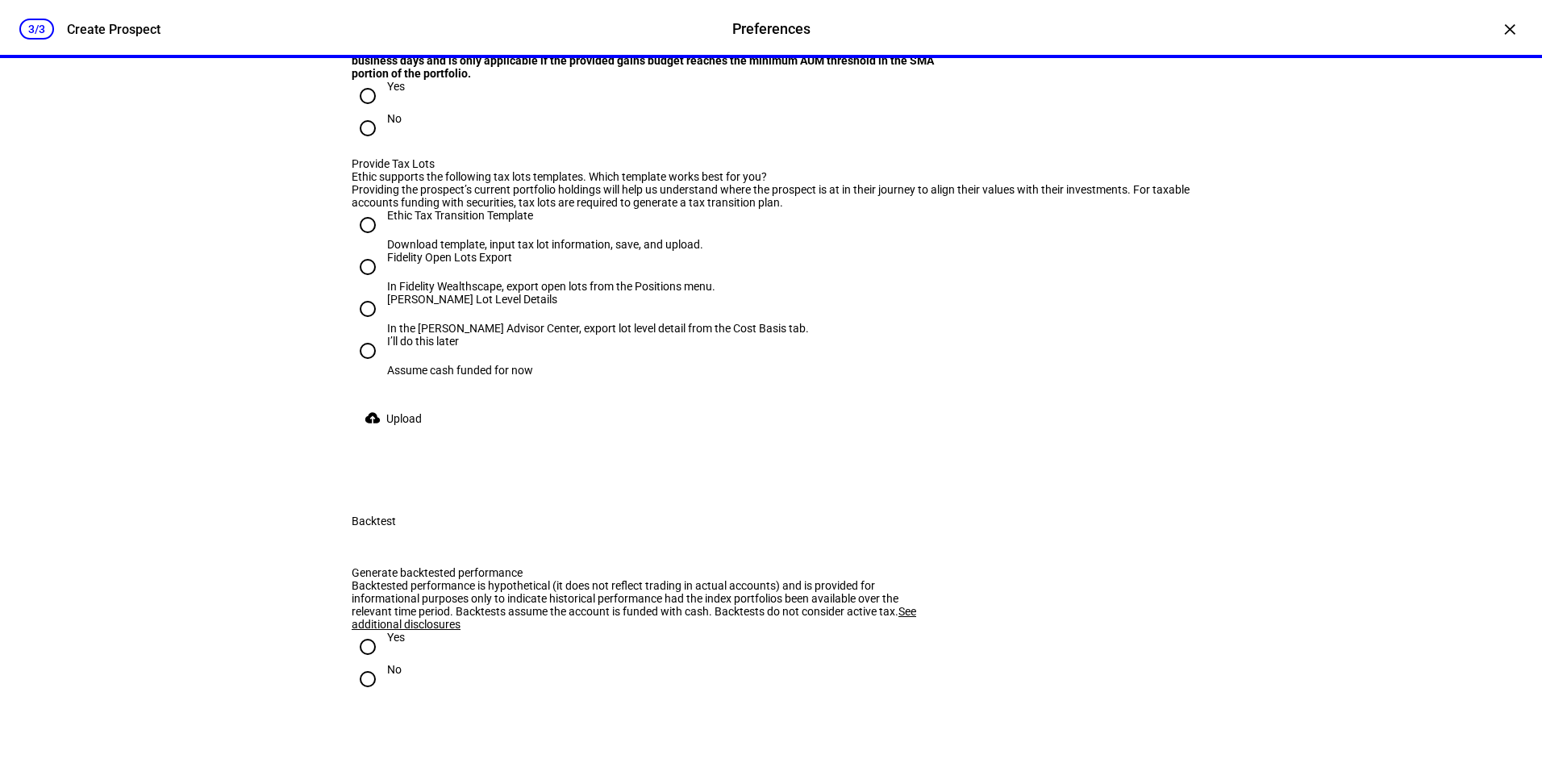
type input "50,000"
click at [360, 145] on input "No" at bounding box center [368, 128] width 32 height 32
radio input "true"
drag, startPoint x: 1529, startPoint y: 494, endPoint x: 1533, endPoint y: 571, distance: 77.1
click at [1533, 571] on div "3/3 Create Prospect Preferences Preferences Create Prospect × Customize your cl…" at bounding box center [771, 392] width 1542 height 784
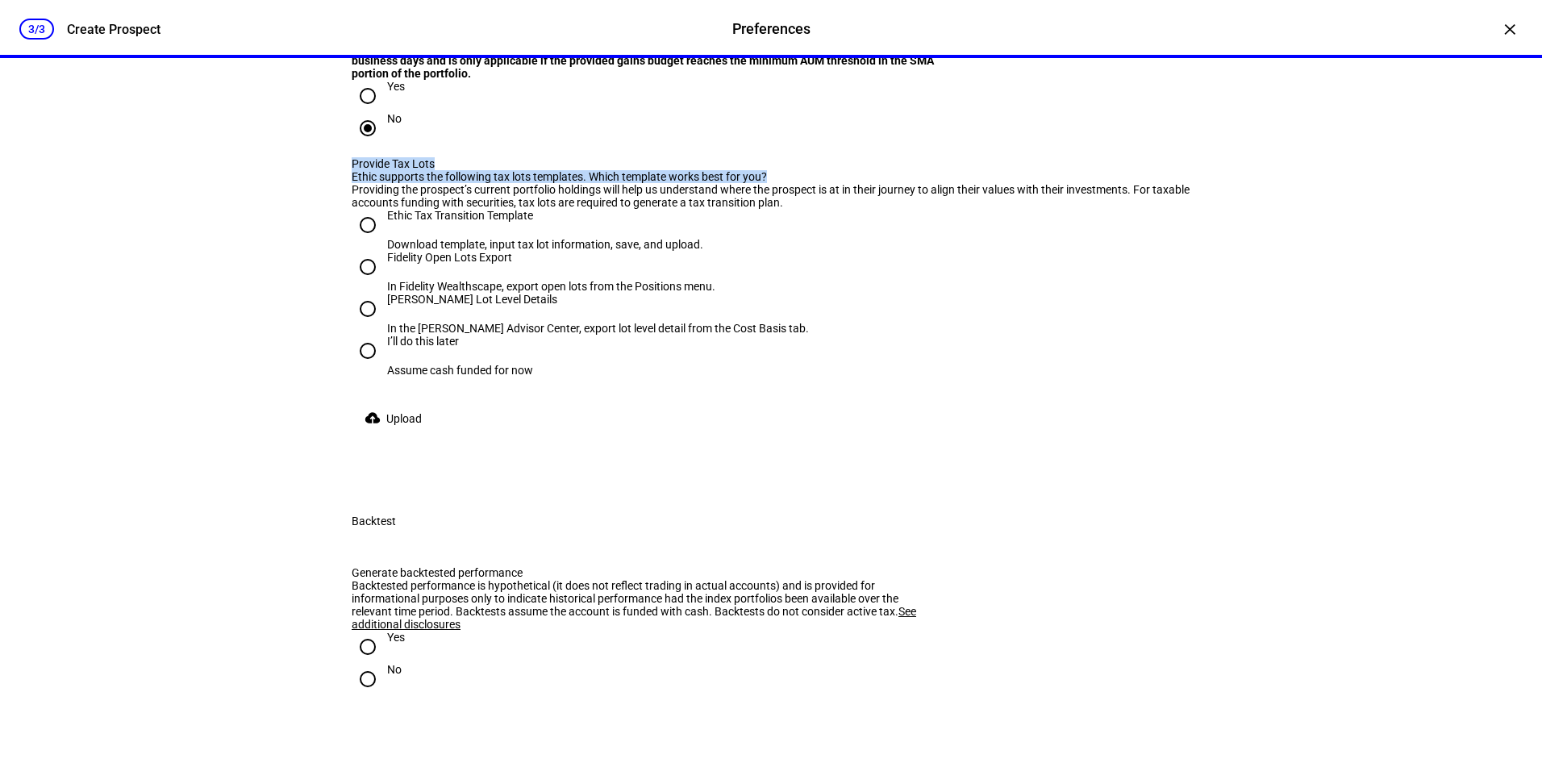
drag, startPoint x: 1533, startPoint y: 571, endPoint x: 1376, endPoint y: 477, distance: 183.0
click at [1376, 477] on div "3/3 Create Prospect Preferences Preferences Create Prospect × Customize your cl…" at bounding box center [771, 392] width 1542 height 784
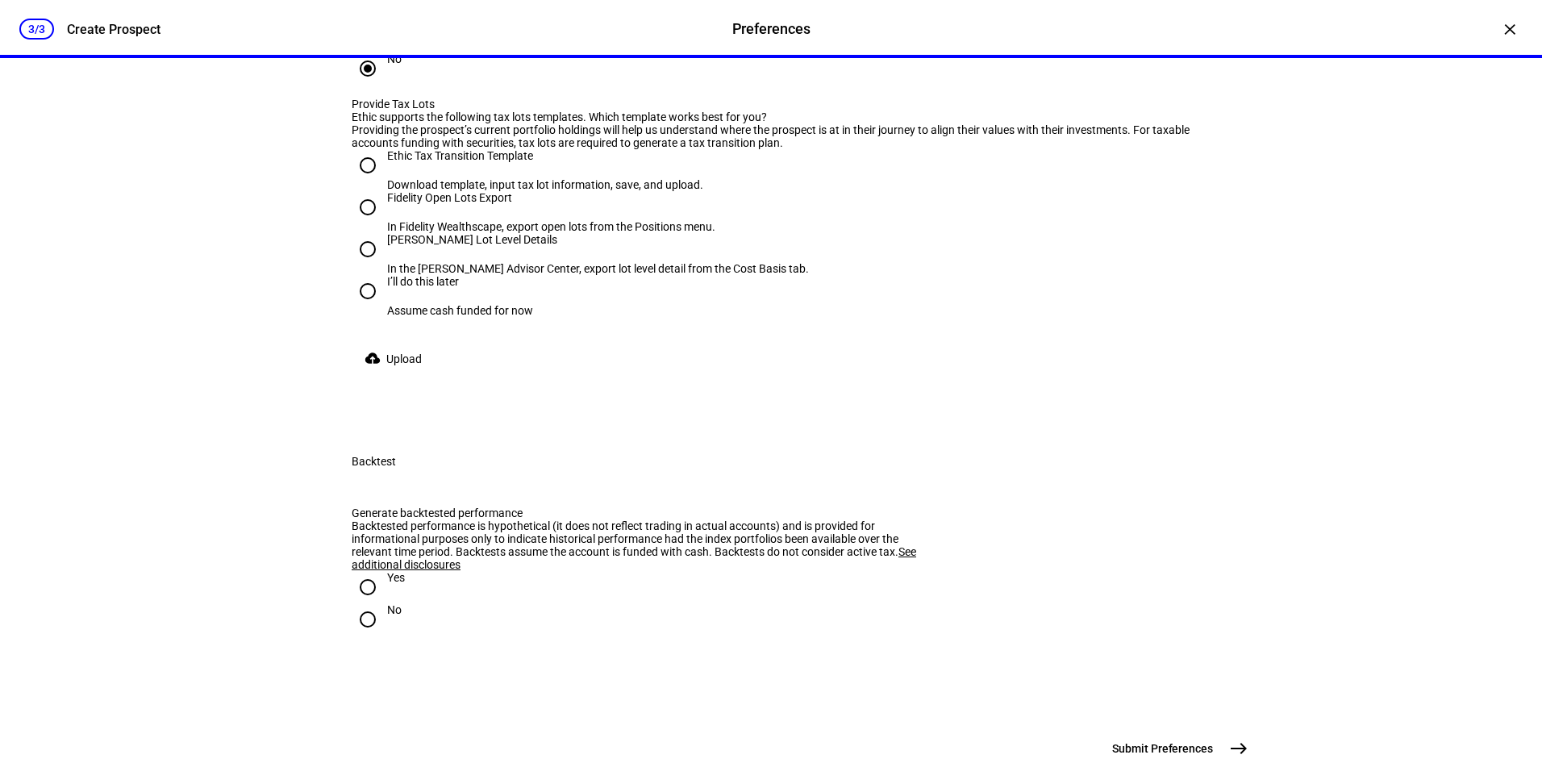
scroll to position [1940, 0]
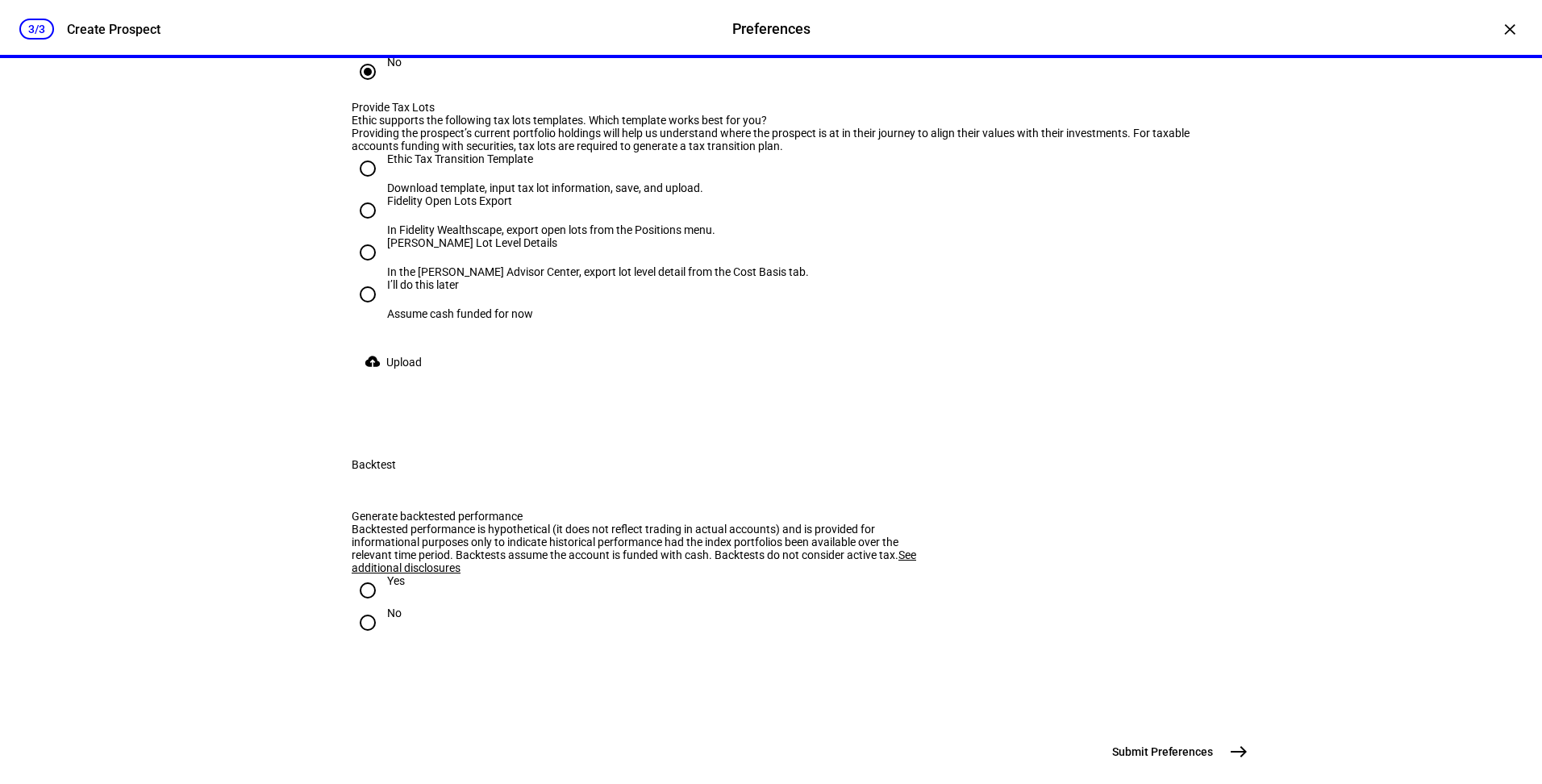
drag, startPoint x: 439, startPoint y: 202, endPoint x: 316, endPoint y: 185, distance: 124.2
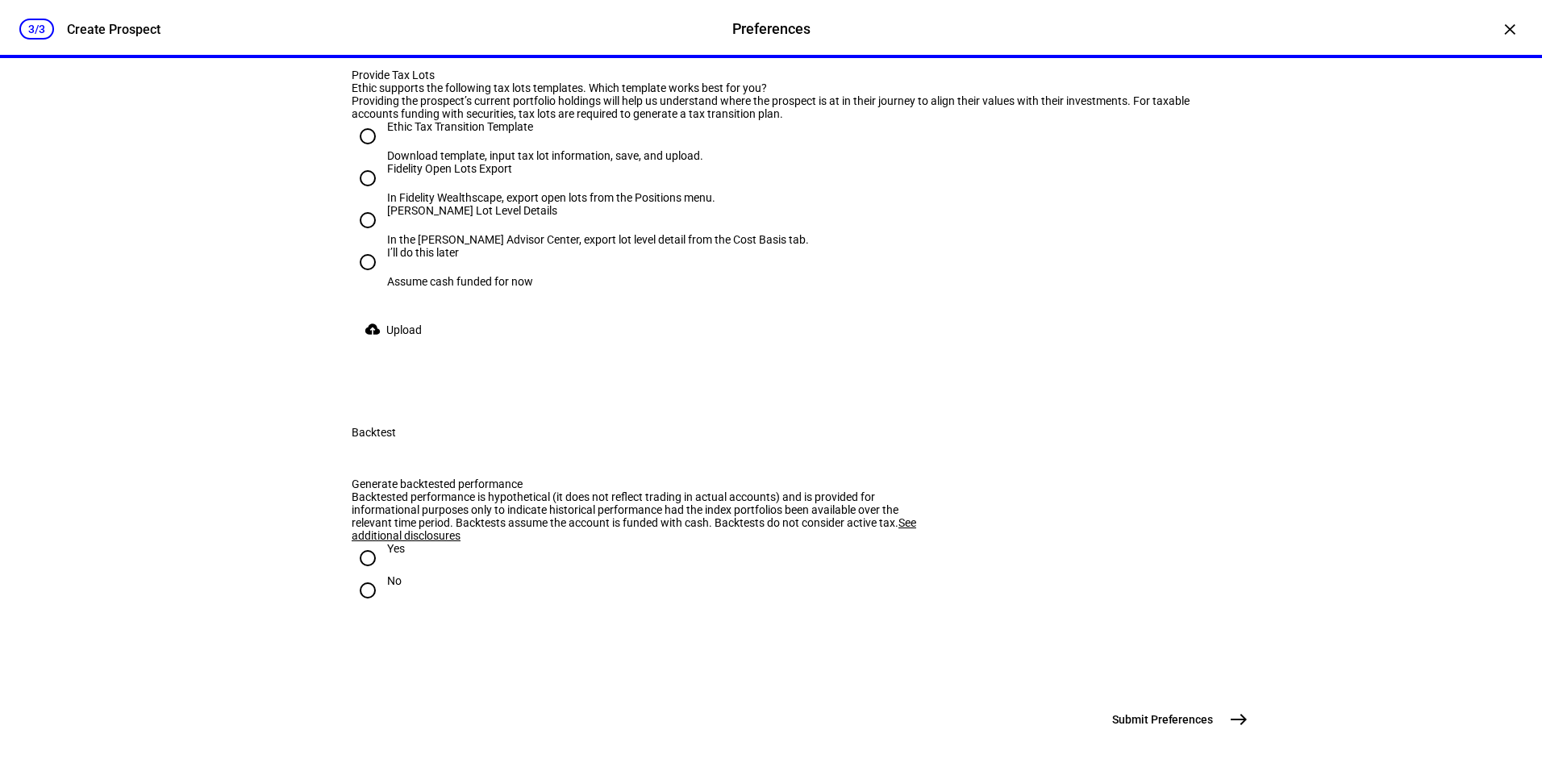
scroll to position [2199, 0]
type input "25,000"
click at [459, 217] on div "Schwab Lot Level Details" at bounding box center [598, 210] width 422 height 13
click at [384, 236] on input "Schwab Lot Level Details In the Schwab Advisor Center, export lot level detail …" at bounding box center [368, 220] width 32 height 32
radio input "true"
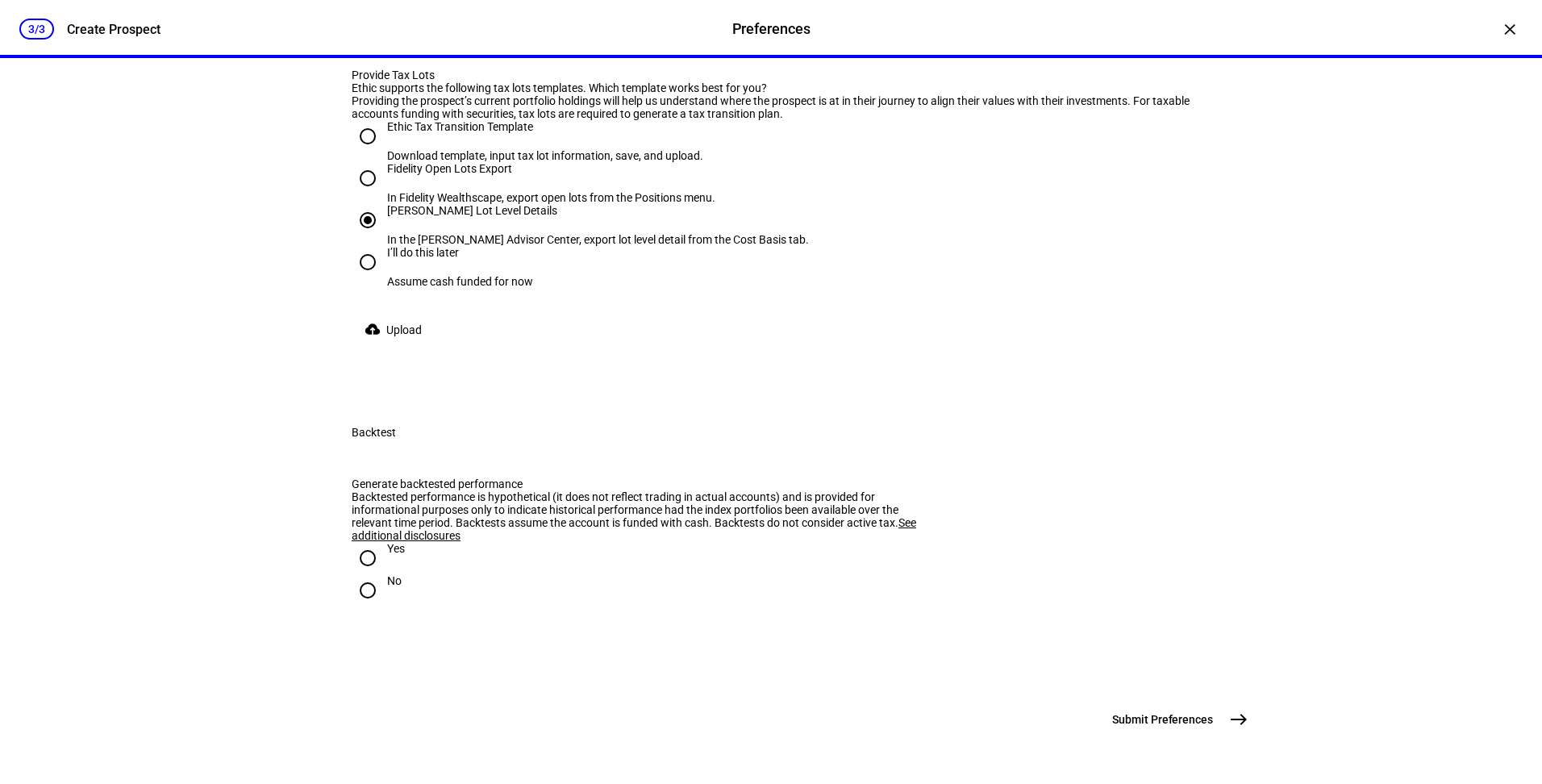
click at [418, 346] on span "Upload" at bounding box center [404, 330] width 36 height 32
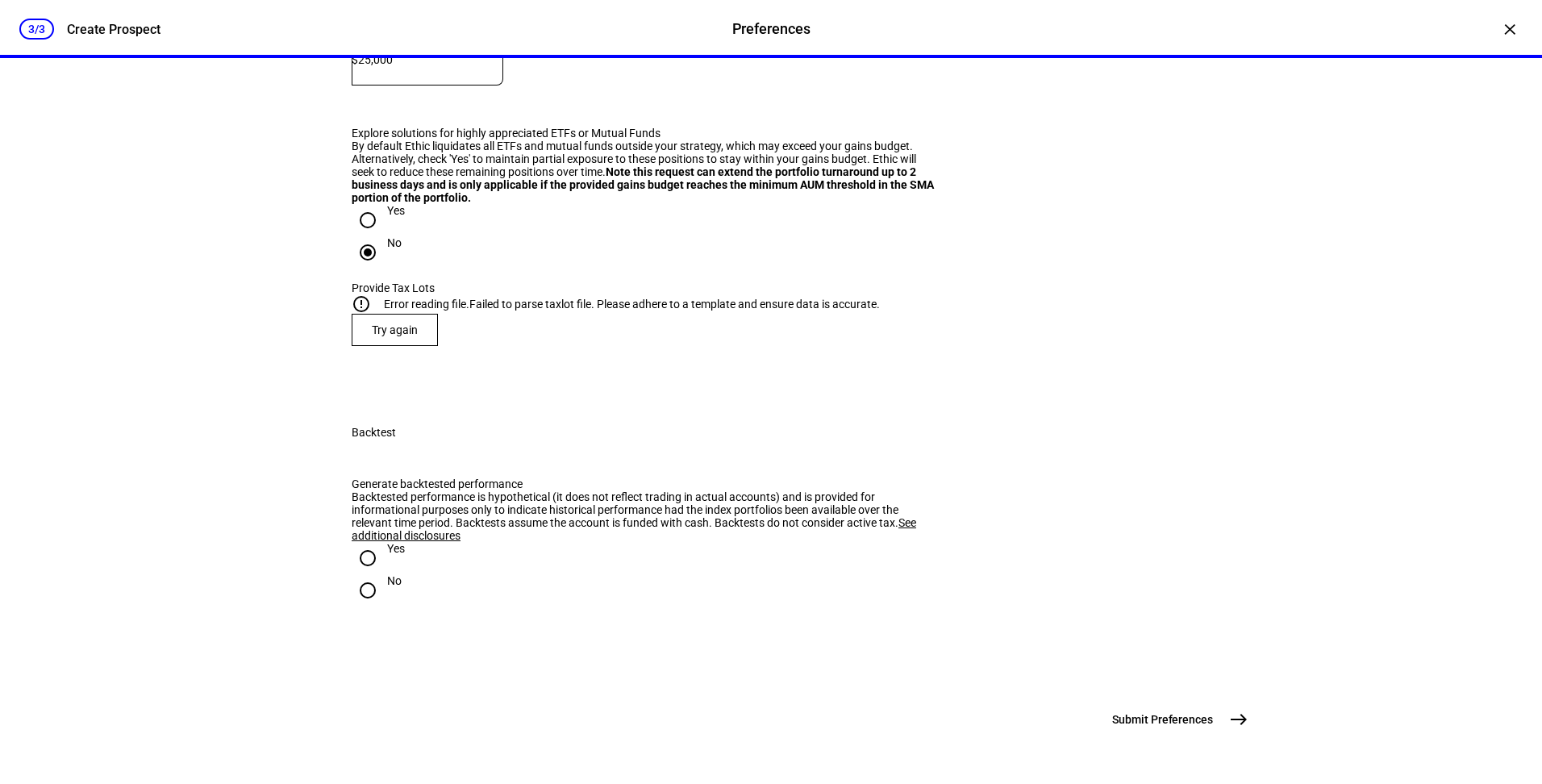
click at [404, 323] on span "Try again" at bounding box center [395, 329] width 46 height 13
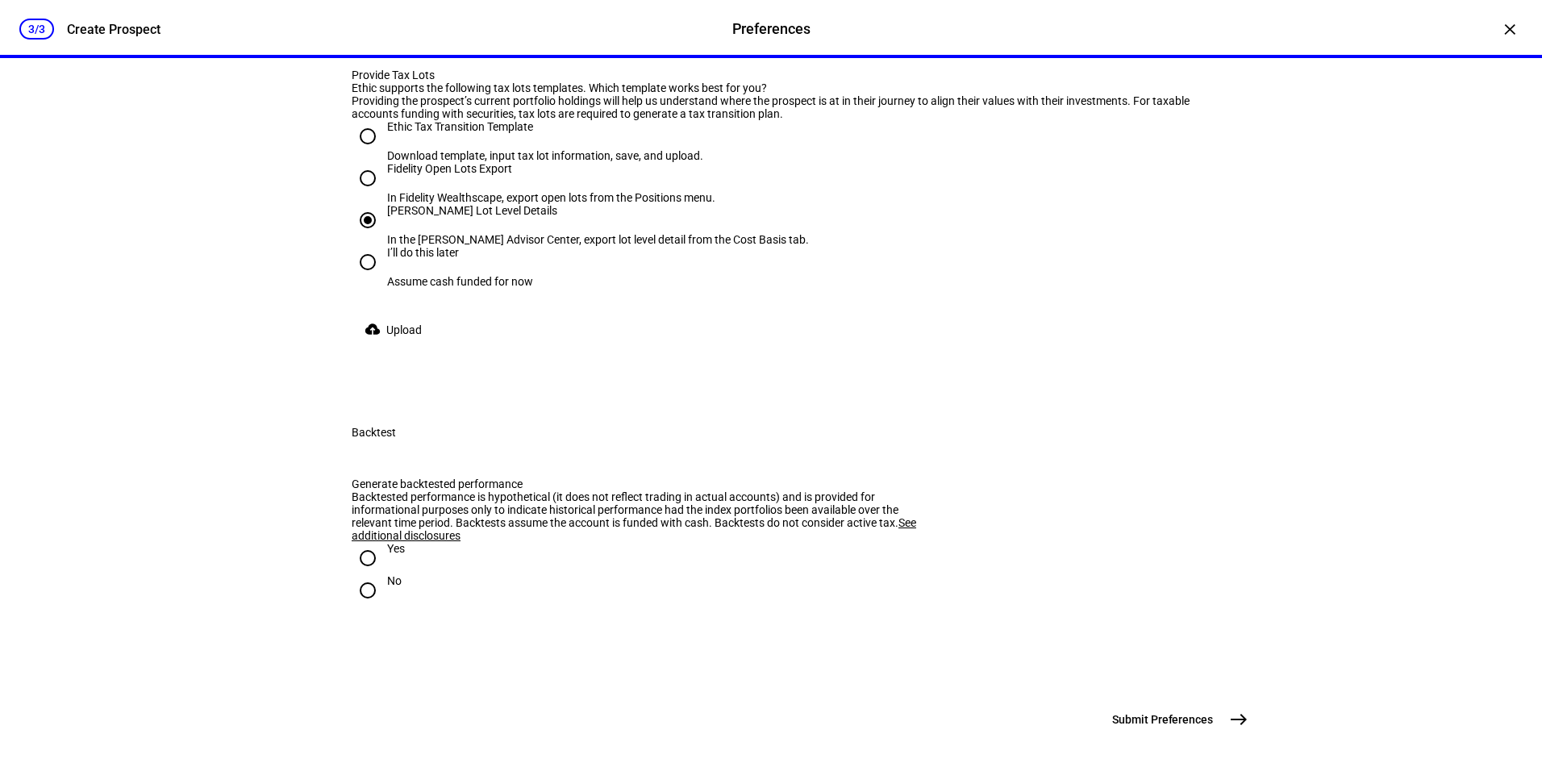
click at [406, 346] on span "Upload" at bounding box center [404, 330] width 36 height 32
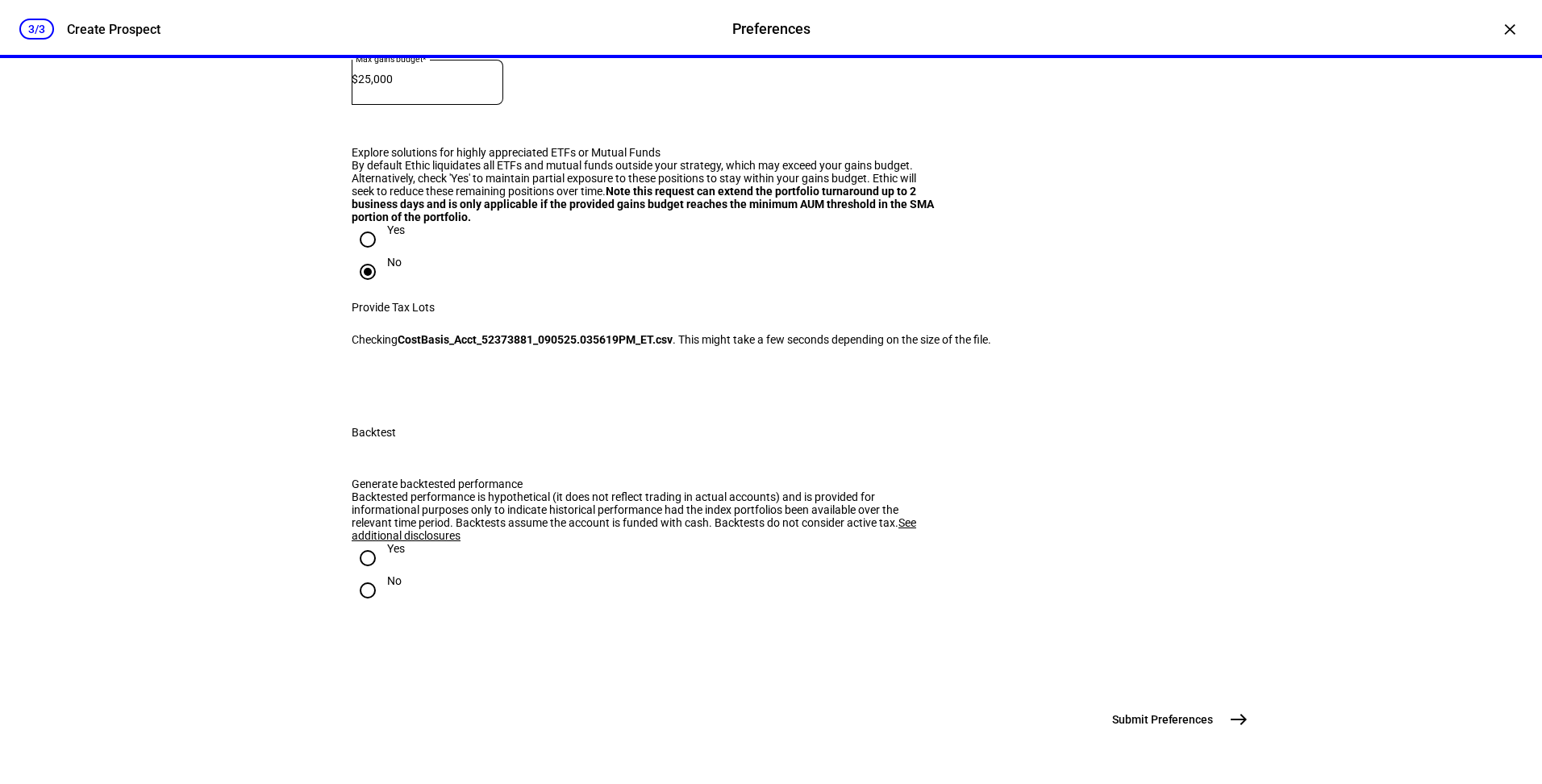
scroll to position [2168, 0]
click at [363, 574] on input "No" at bounding box center [368, 590] width 32 height 32
radio input "true"
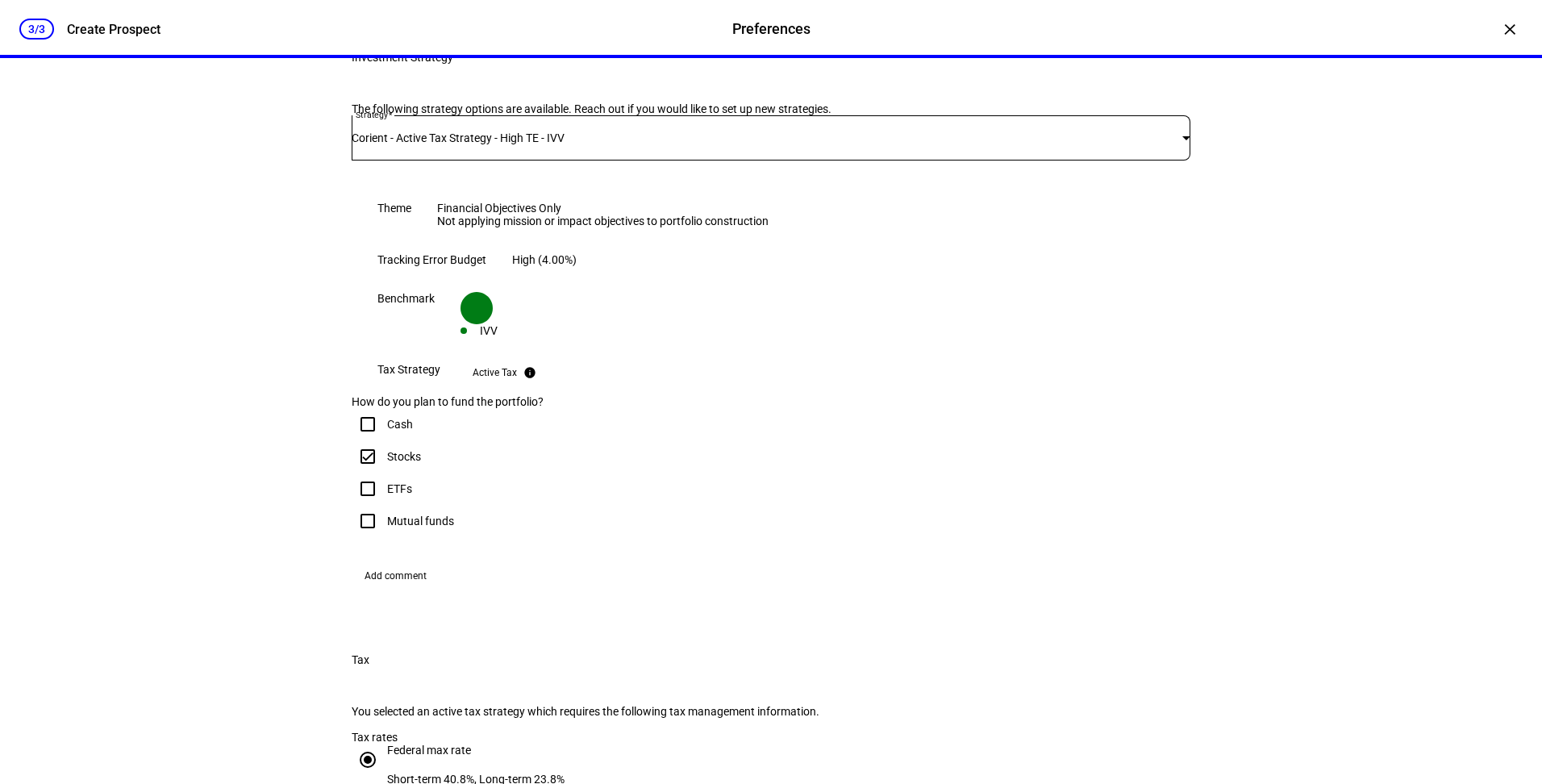
scroll to position [639, 0]
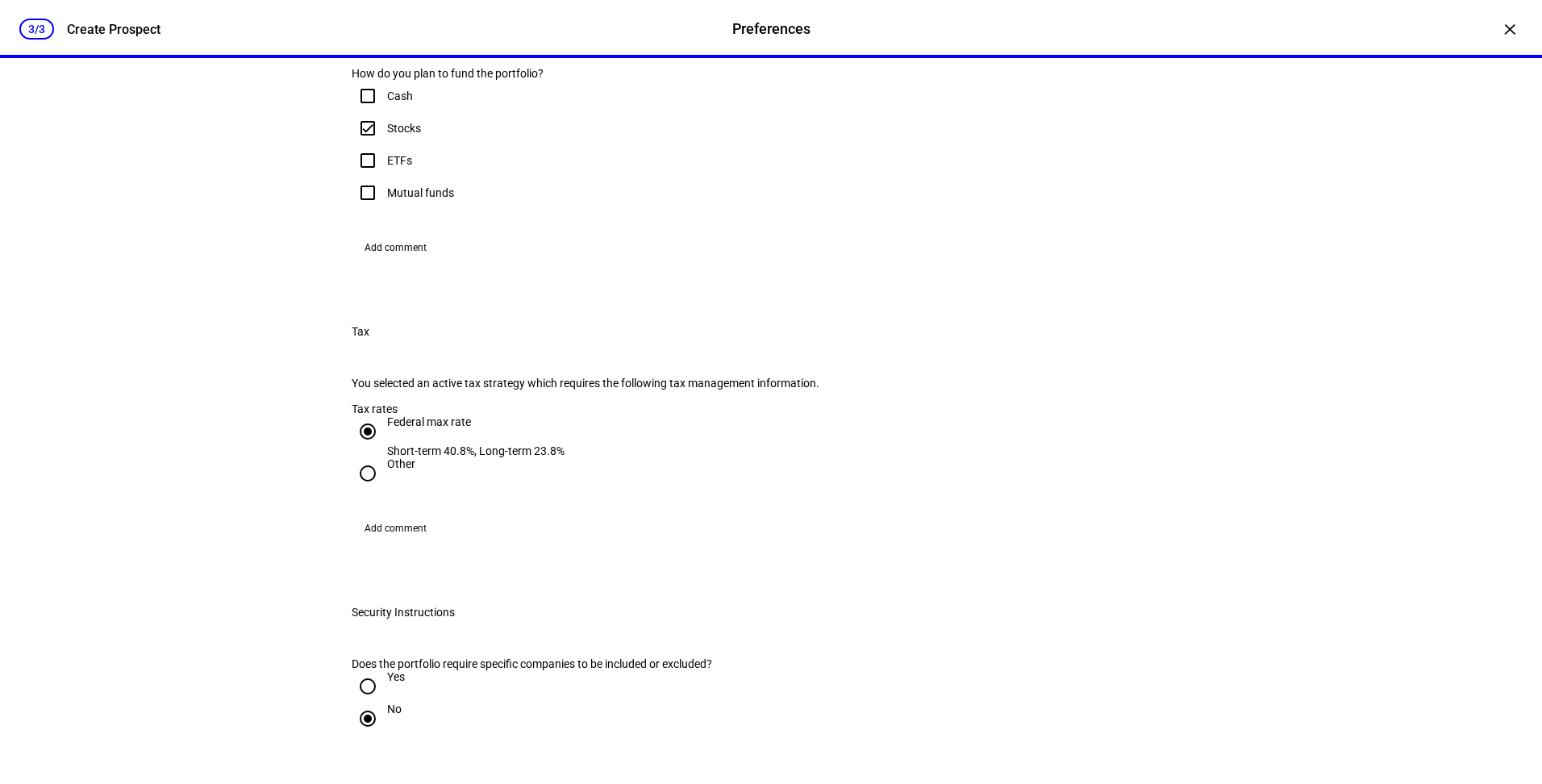
click at [392, 260] on span "Add comment" at bounding box center [395, 247] width 62 height 26
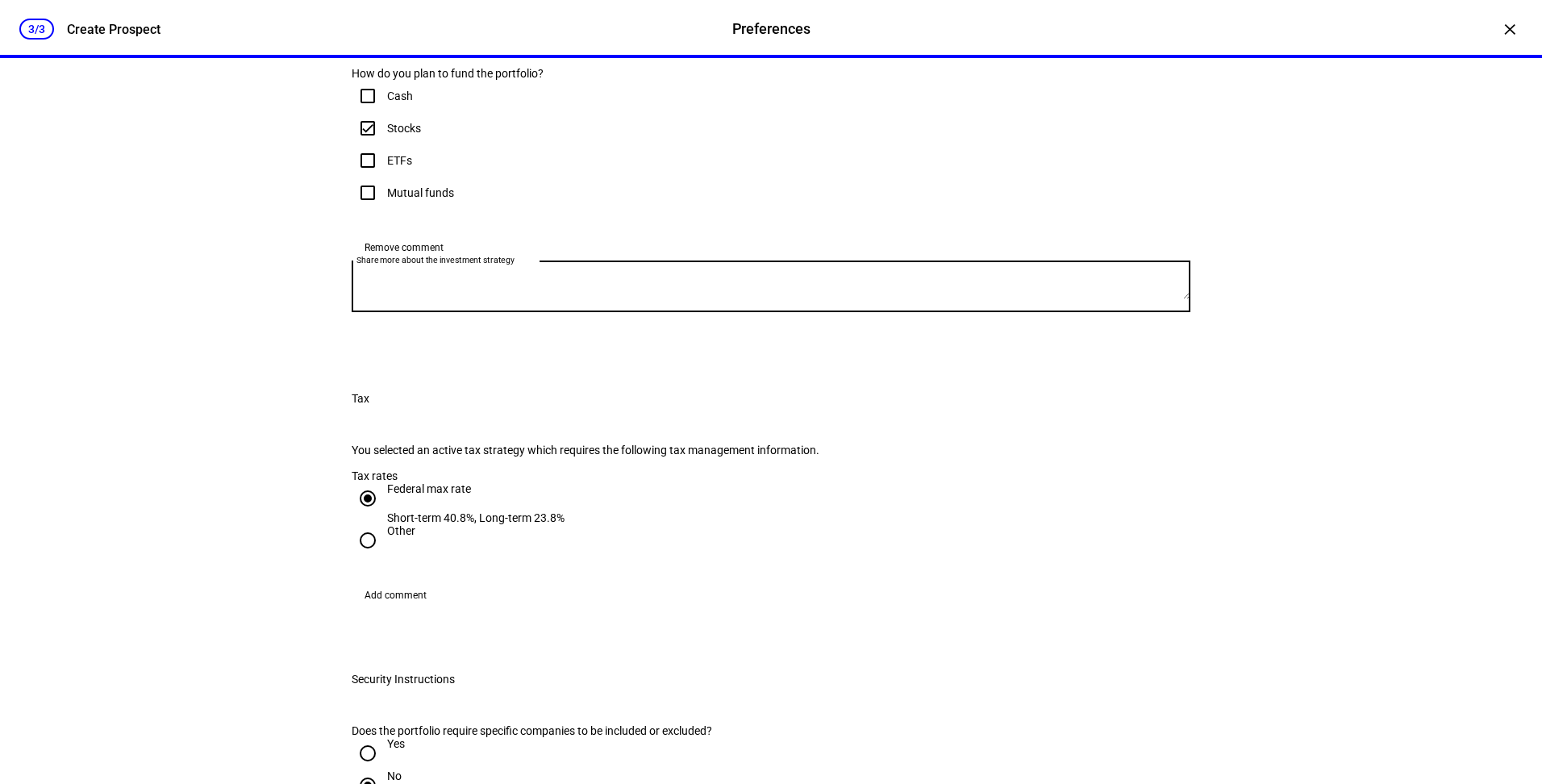
click at [449, 299] on textarea "Share more about the investment strategy" at bounding box center [771, 287] width 839 height 26
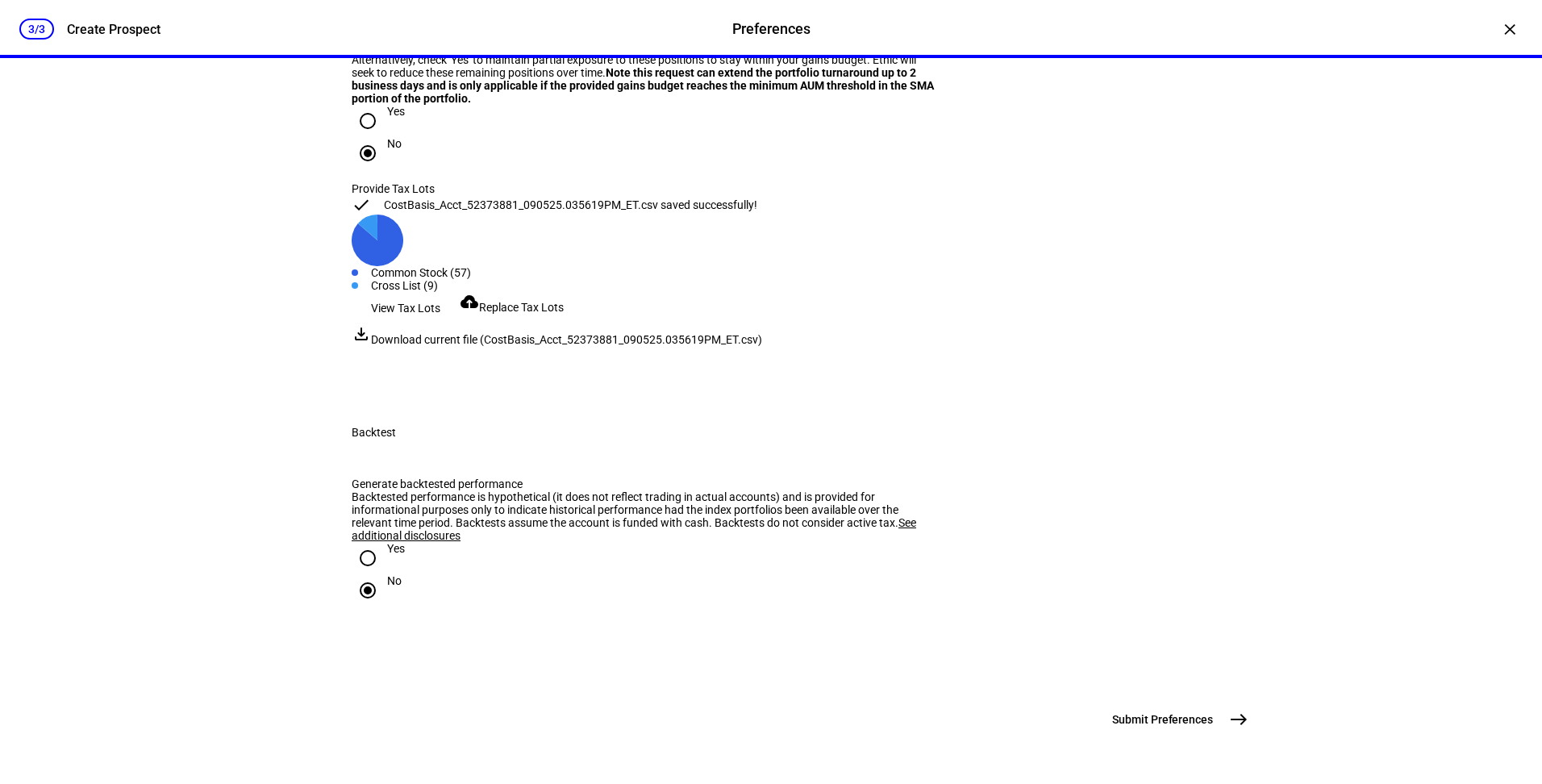
scroll to position [2436, 0]
type textarea "We would like to see two scenarios, please. One that assumes we raise $400k whe…"
click at [1232, 723] on mat-icon "east" at bounding box center [1238, 719] width 20 height 20
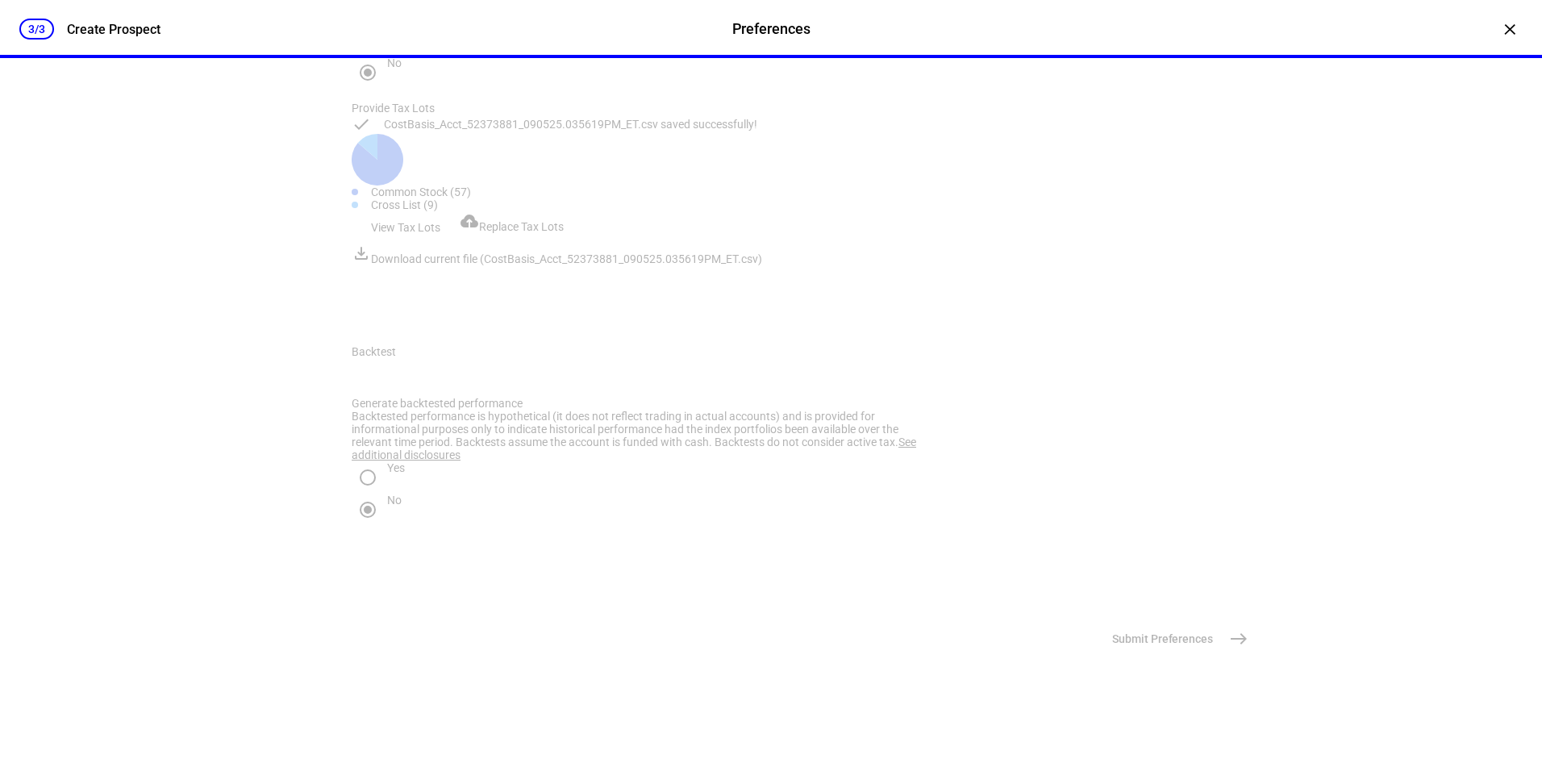
scroll to position [0, 0]
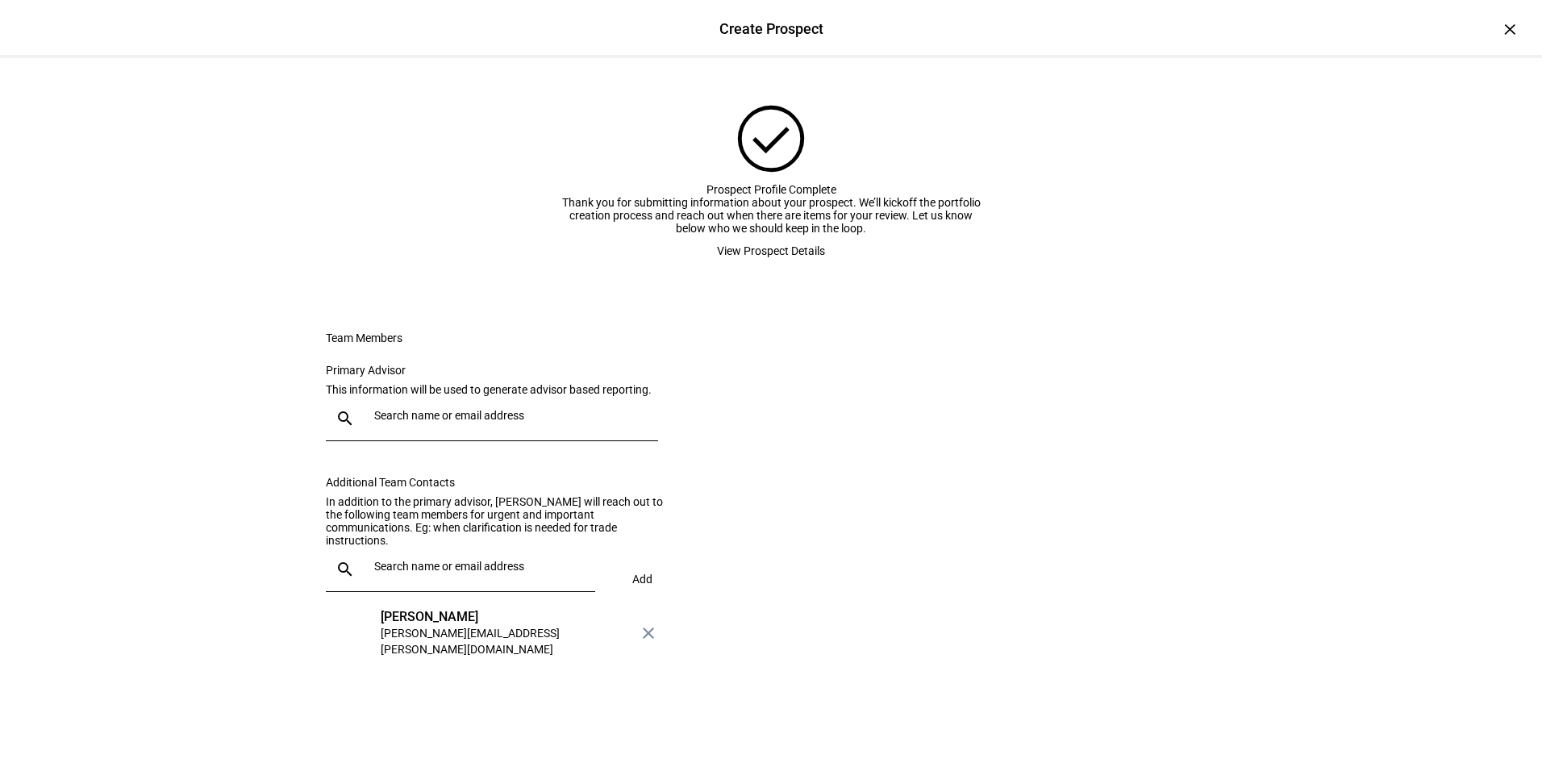
click at [423, 441] on div at bounding box center [507, 418] width 277 height 45
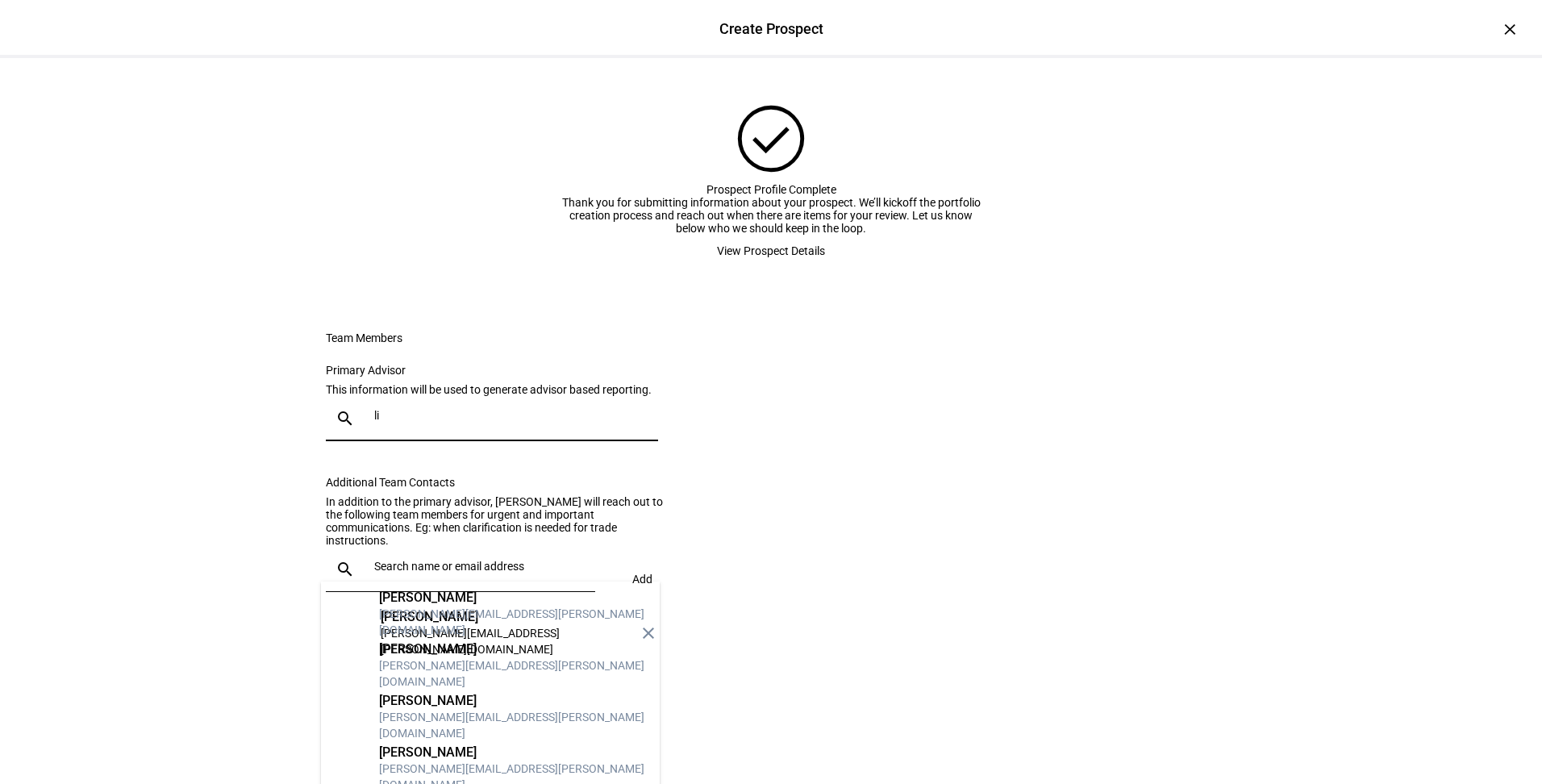
type input "li"
click at [458, 696] on div "Lisa Neira" at bounding box center [513, 701] width 268 height 16
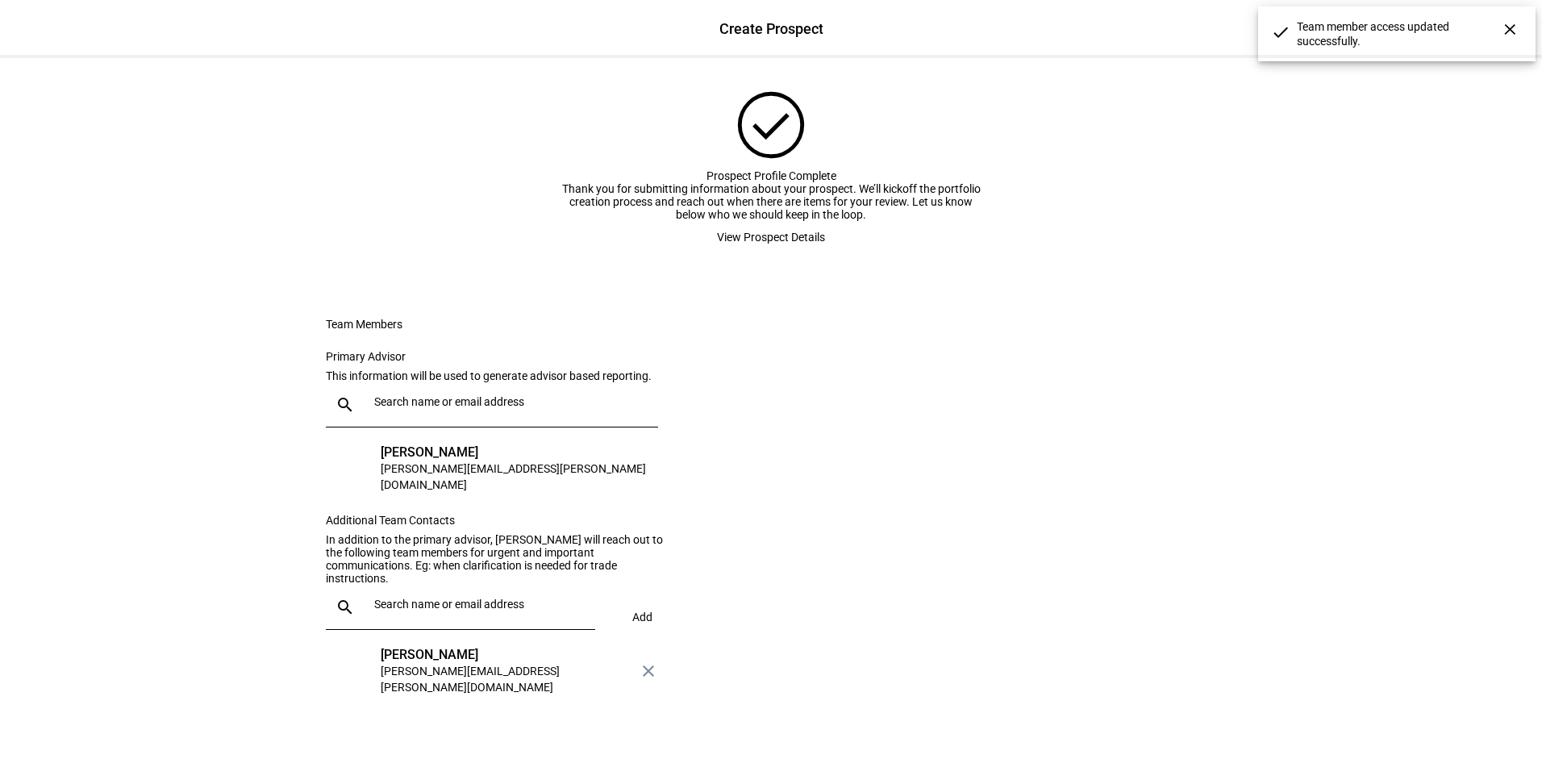
scroll to position [176, 0]
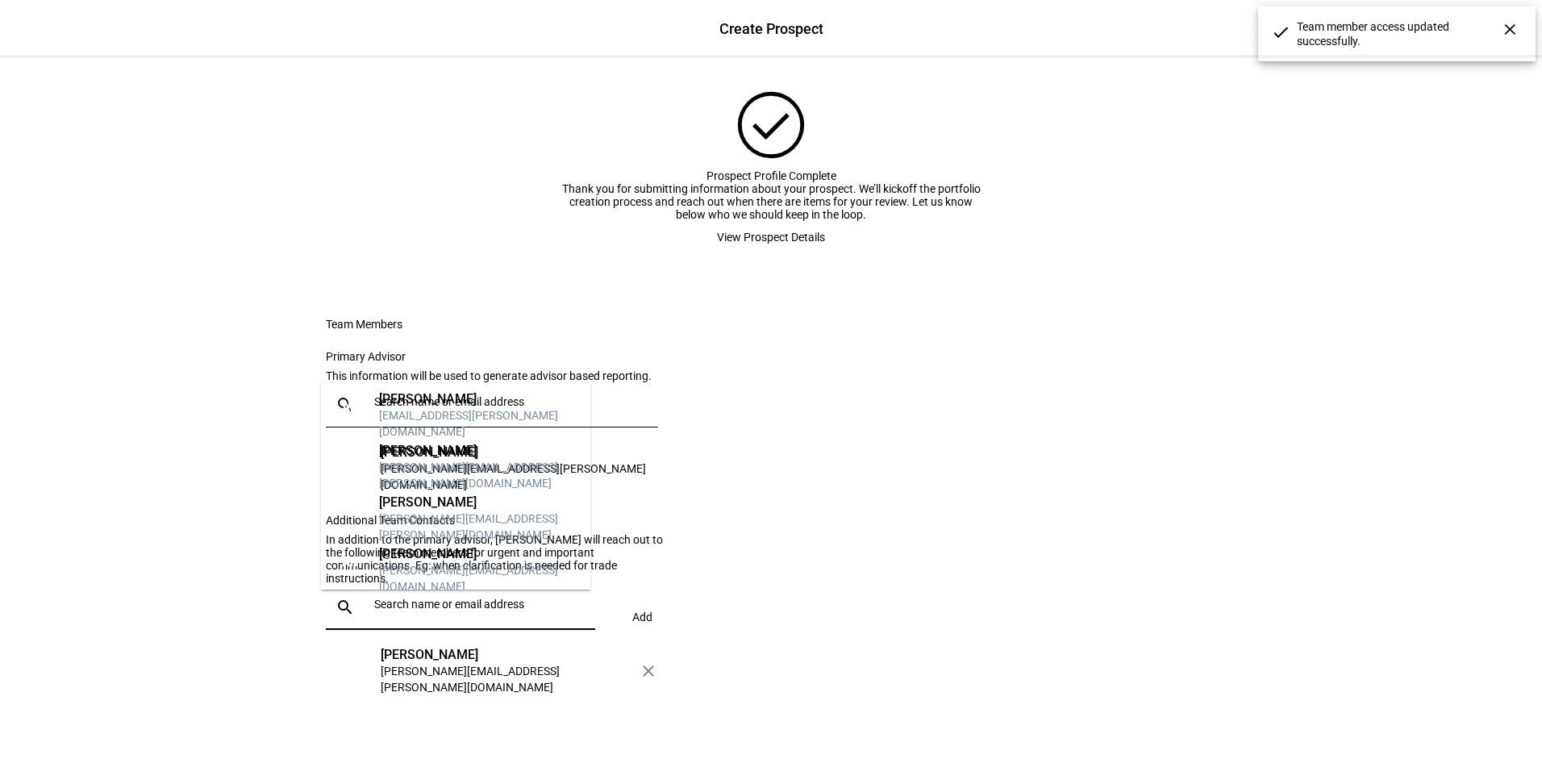
click at [477, 605] on input "text" at bounding box center [481, 604] width 214 height 13
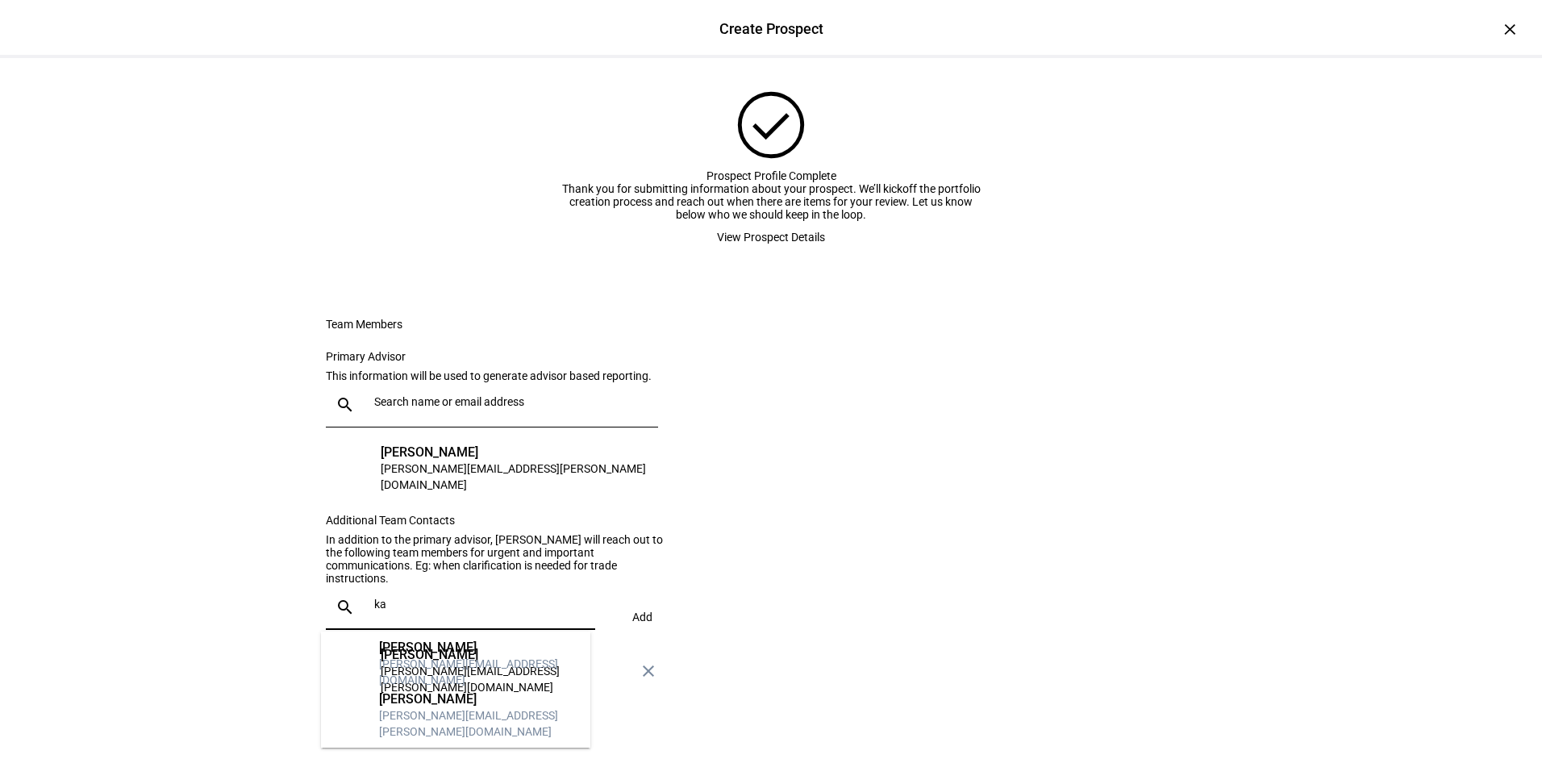
type input "k"
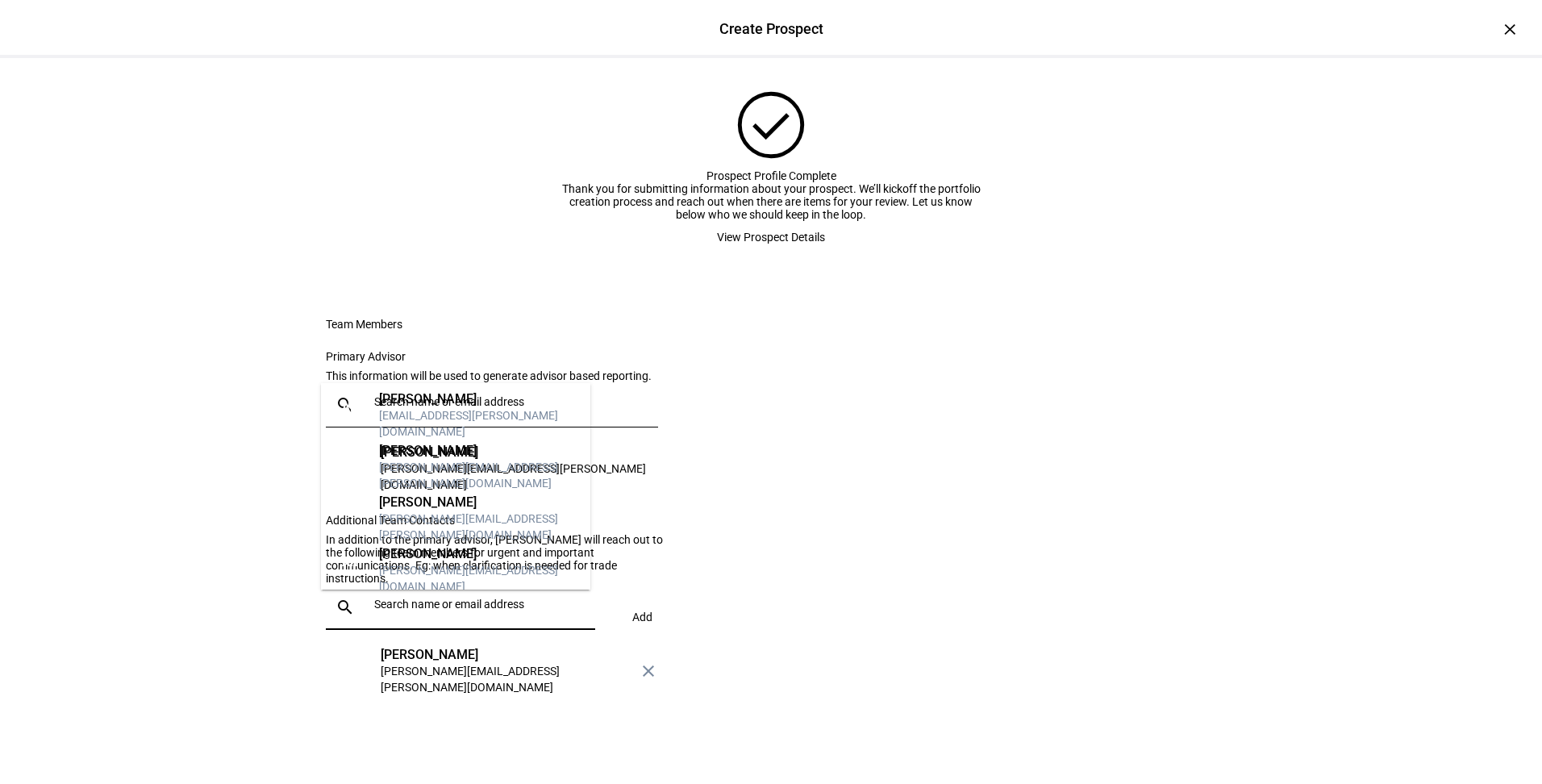
click at [989, 440] on eth-form-card "Team Members Primary Advisor This information will be used to generate advisor …" at bounding box center [771, 507] width 968 height 457
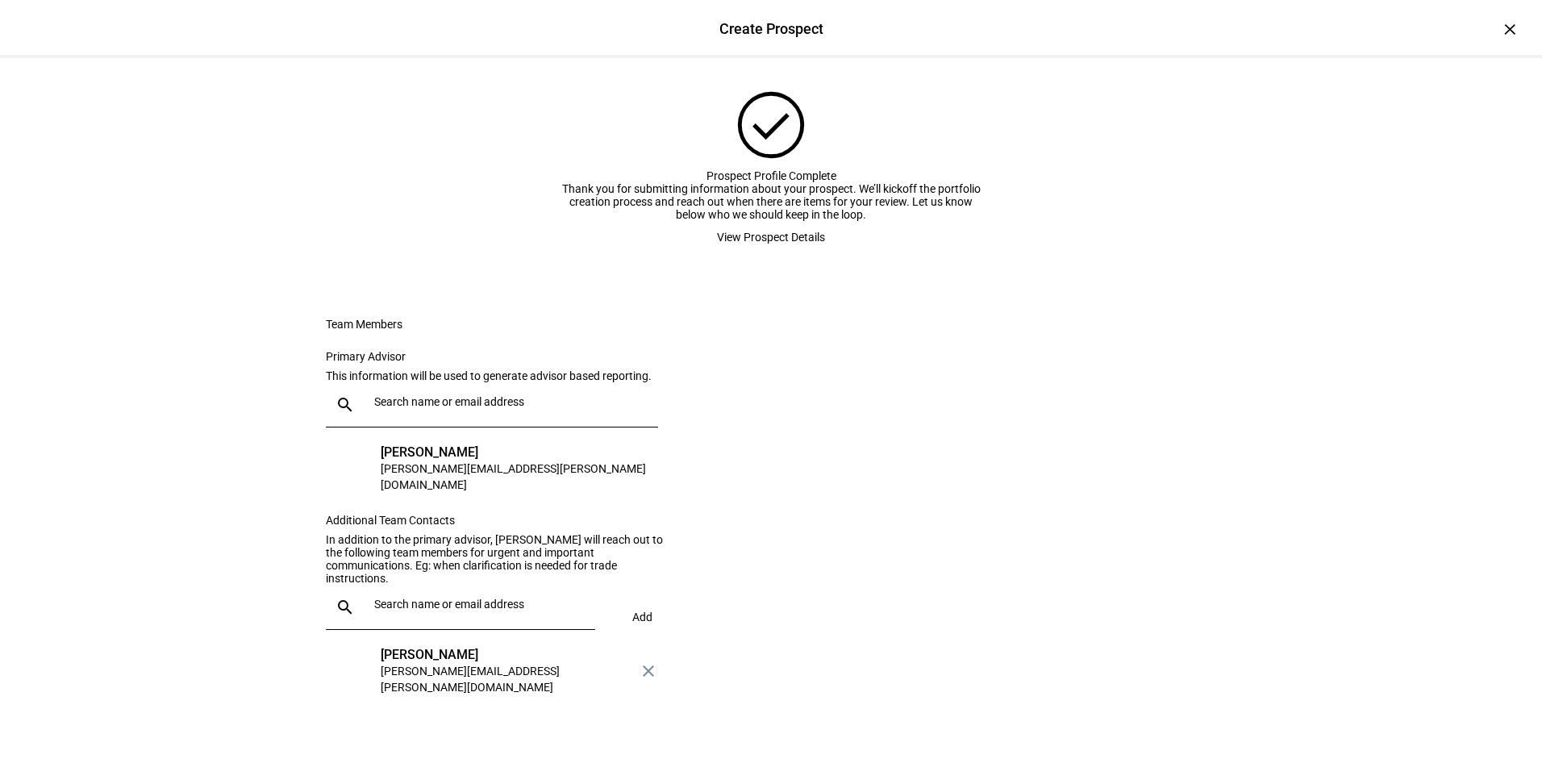
click at [779, 221] on span "View Prospect Details" at bounding box center [771, 237] width 108 height 32
